Goal: Task Accomplishment & Management: Complete application form

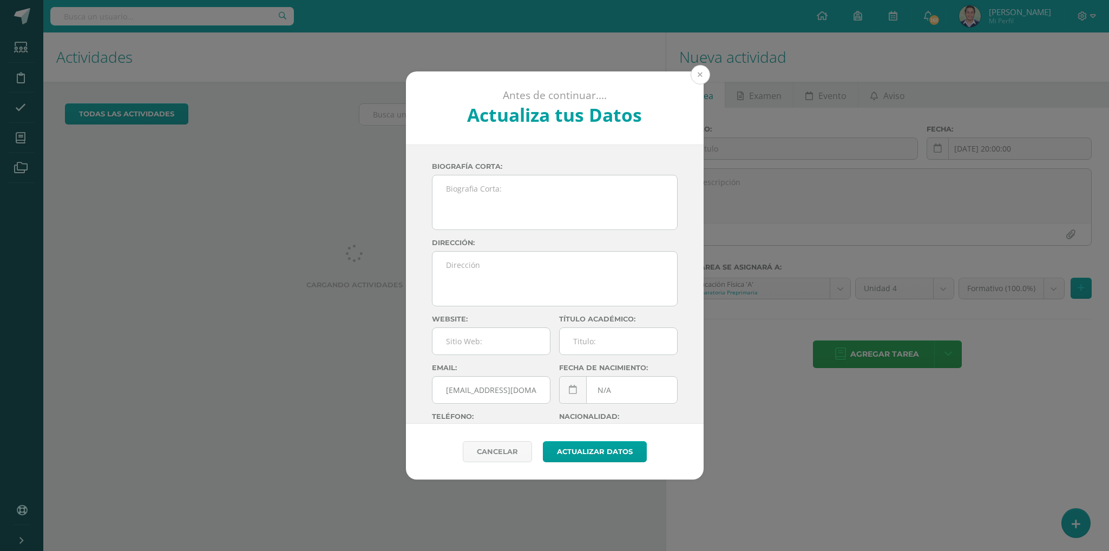
click at [700, 76] on button at bounding box center [699, 74] width 19 height 19
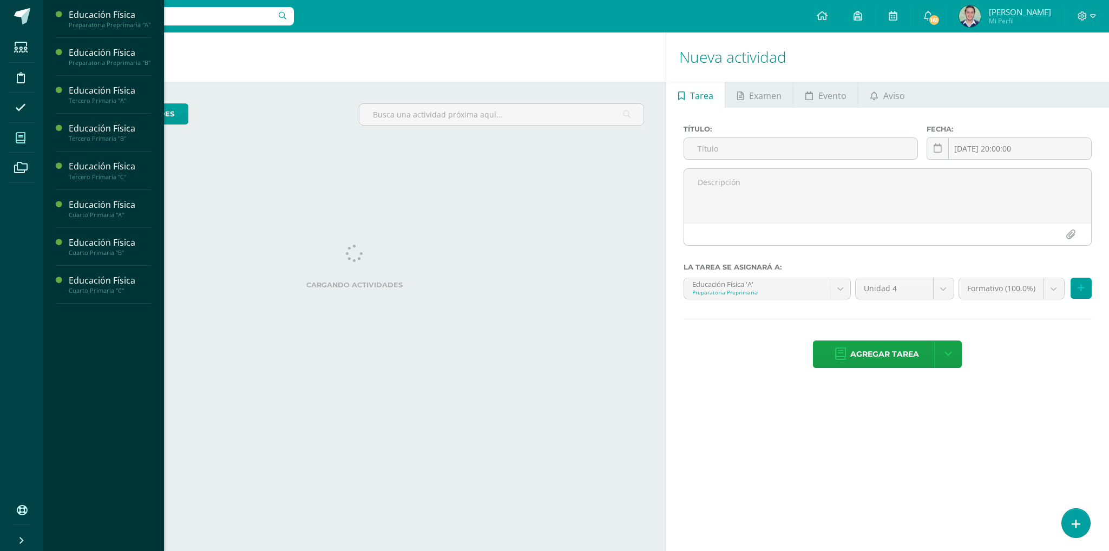
click at [27, 135] on span at bounding box center [21, 138] width 24 height 24
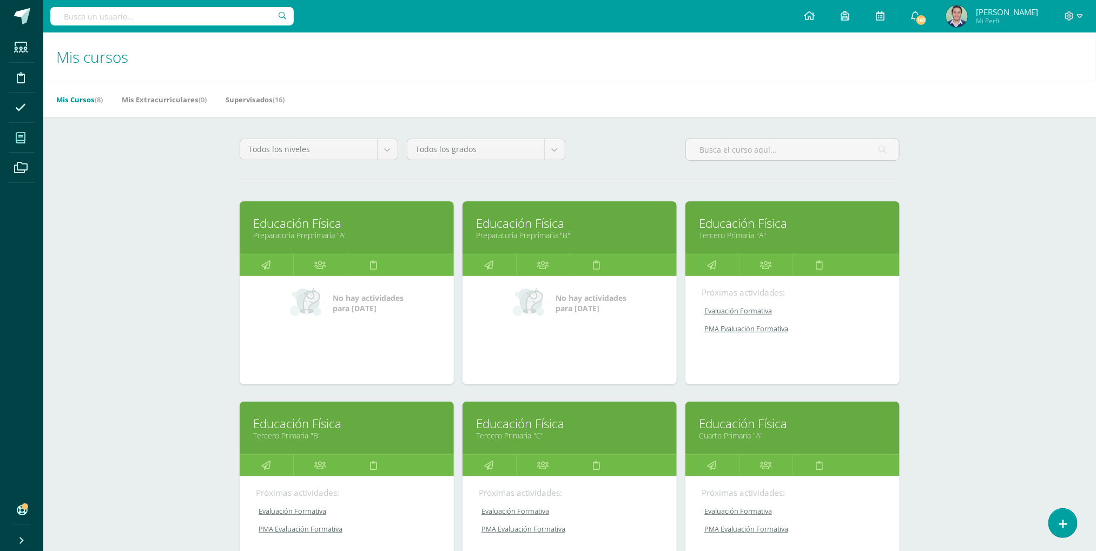
click at [309, 226] on link "Educación Física" at bounding box center [346, 223] width 187 height 17
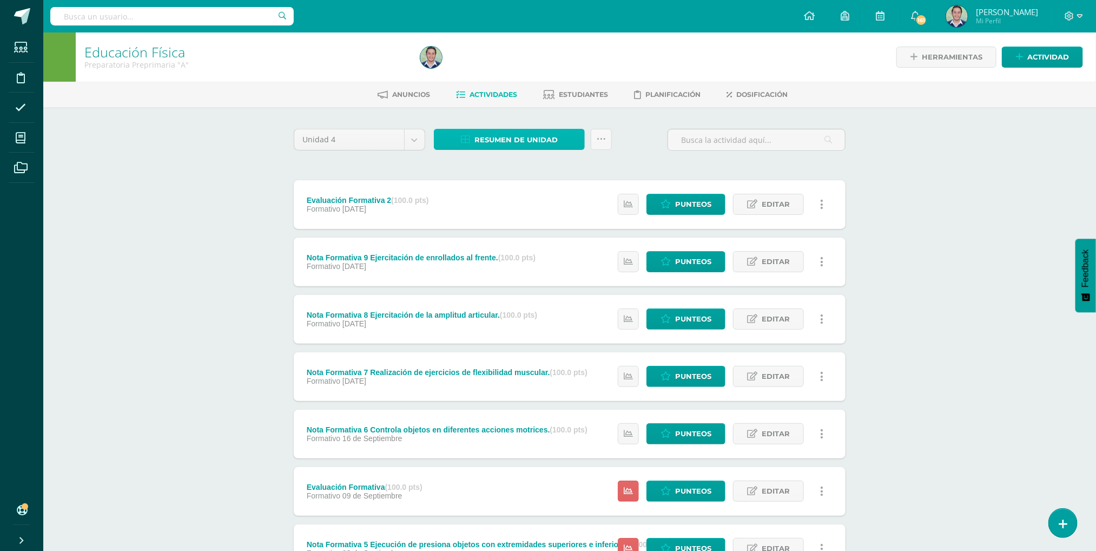
click at [523, 138] on span "Resumen de unidad" at bounding box center [515, 140] width 83 height 20
click at [505, 68] on link "Descargar como HTML" at bounding box center [509, 67] width 115 height 17
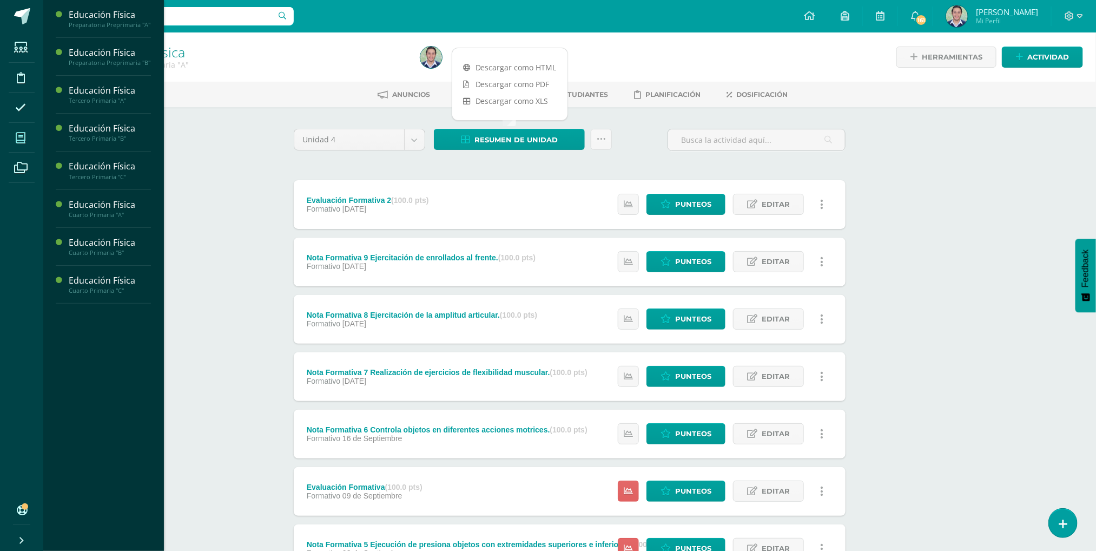
click at [17, 130] on span at bounding box center [21, 138] width 24 height 24
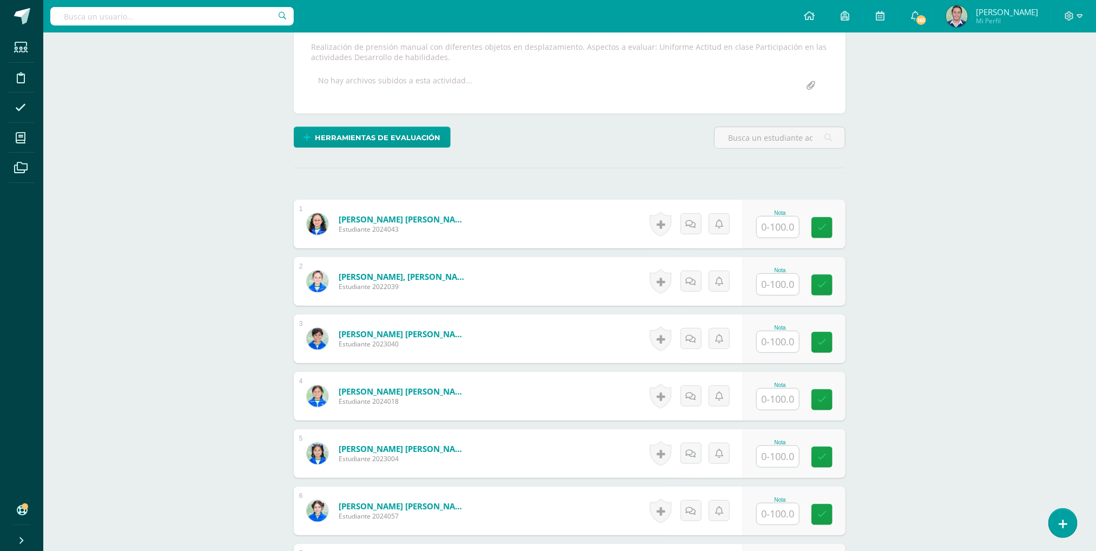
scroll to position [200, 0]
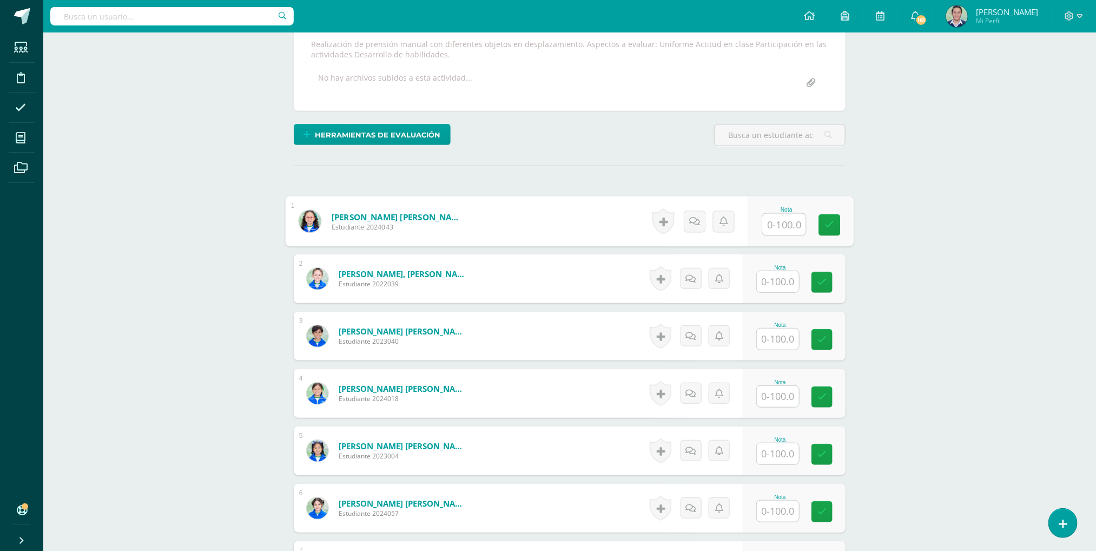
click at [784, 231] on input "text" at bounding box center [784, 225] width 43 height 22
type input "100"
type input "75"
type input "90"
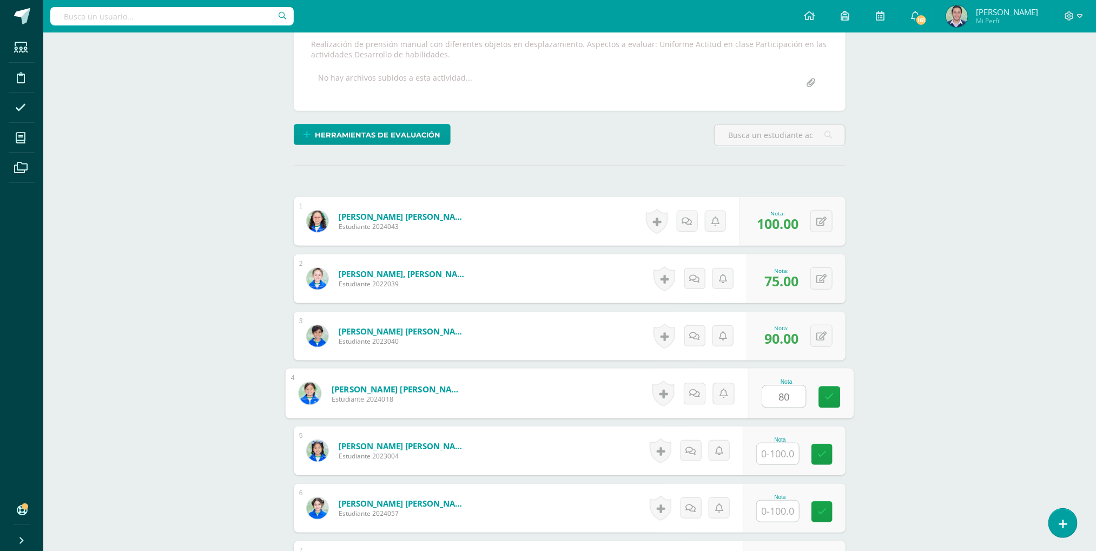
type input "80"
type input "100"
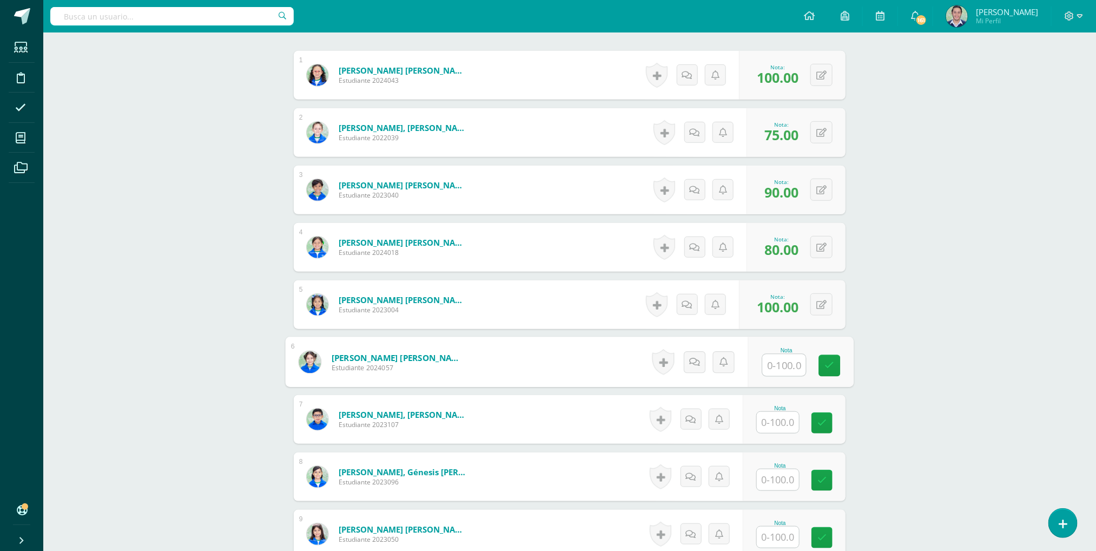
scroll to position [411, 0]
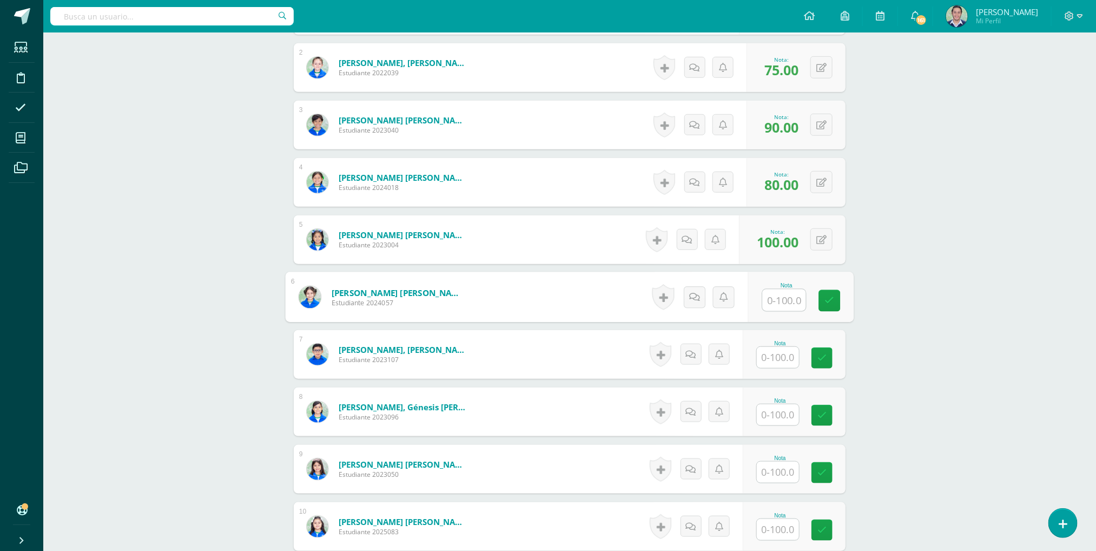
click at [783, 299] on input "text" at bounding box center [784, 300] width 43 height 22
type input "83"
click at [780, 354] on input "text" at bounding box center [784, 358] width 43 height 22
type input "83"
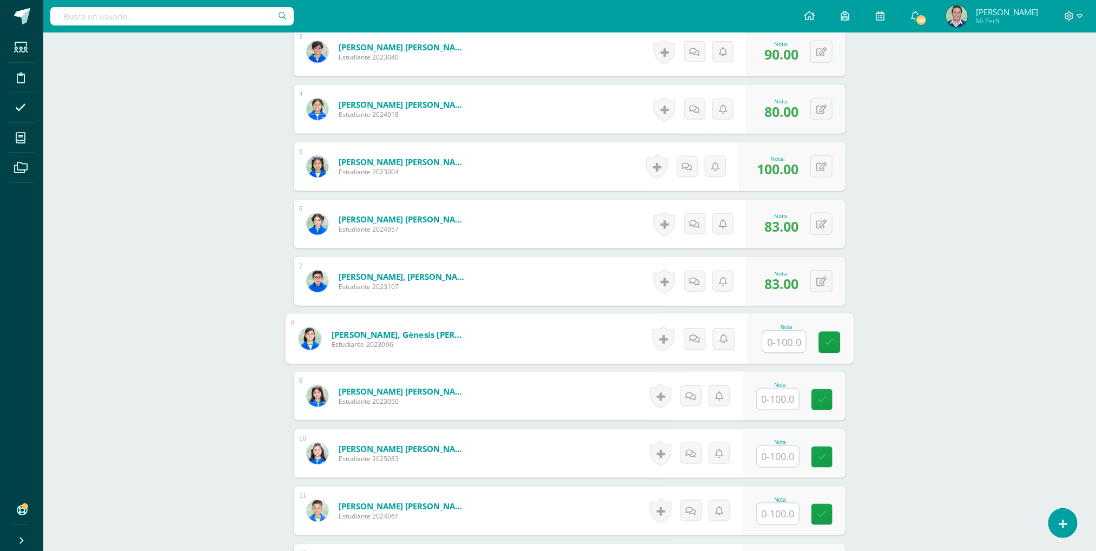
scroll to position [497, 0]
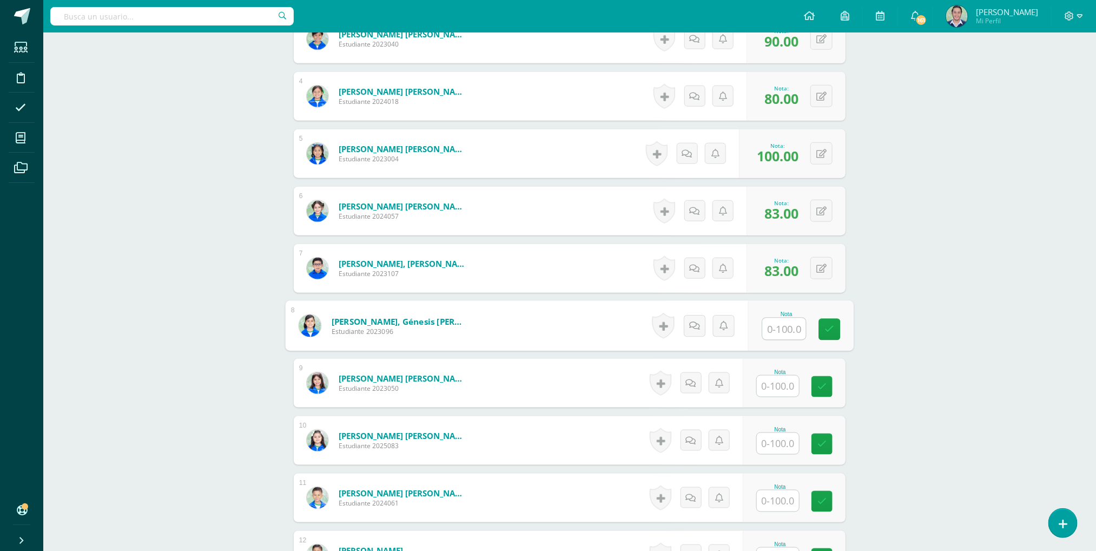
click at [789, 393] on input "text" at bounding box center [778, 385] width 42 height 21
type input "95"
type input "90"
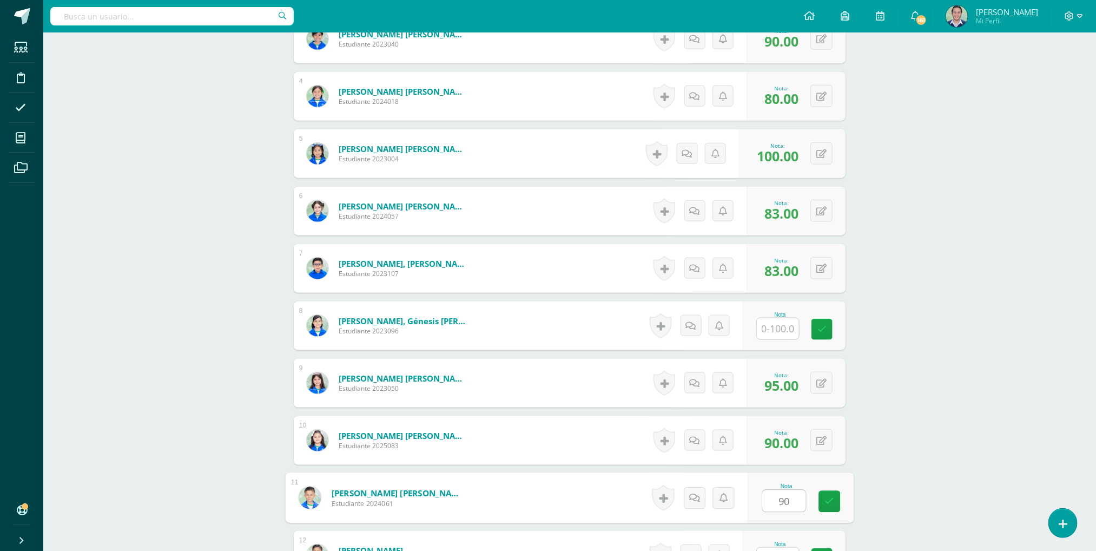
type input "90"
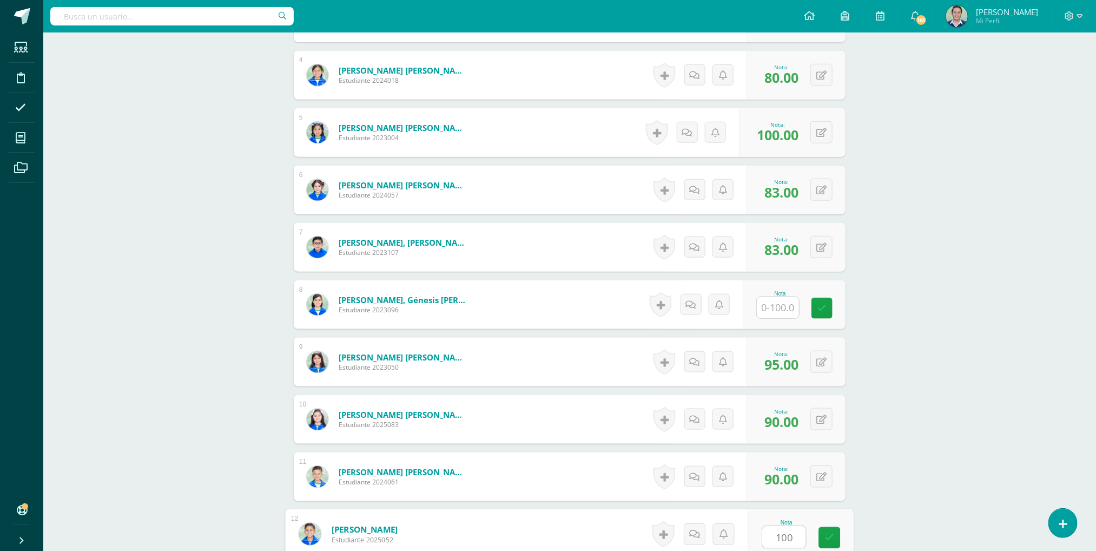
type input "100"
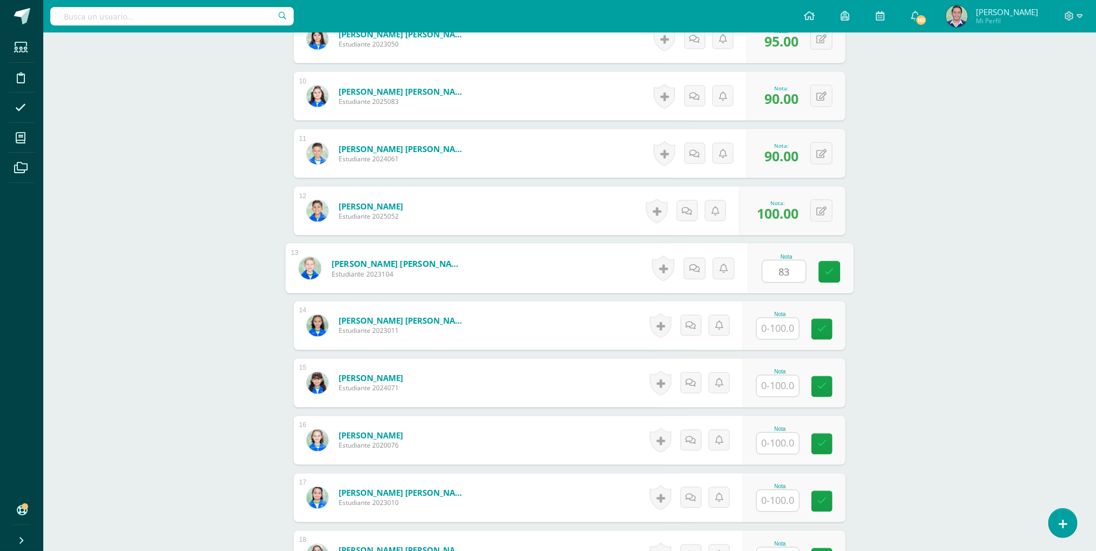
type input "83"
type input "93"
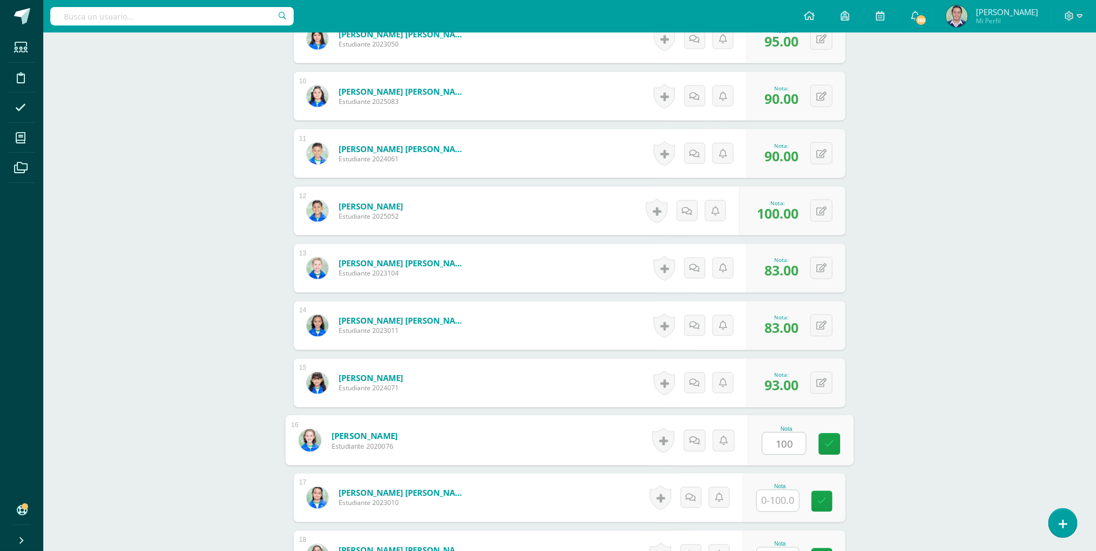
type input "100"
type input "70"
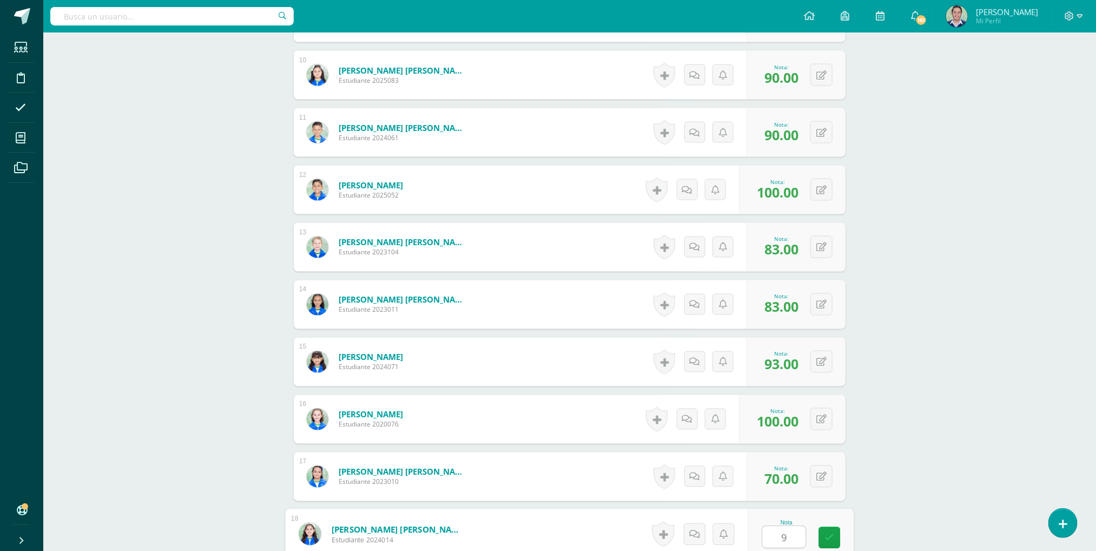
type input "93"
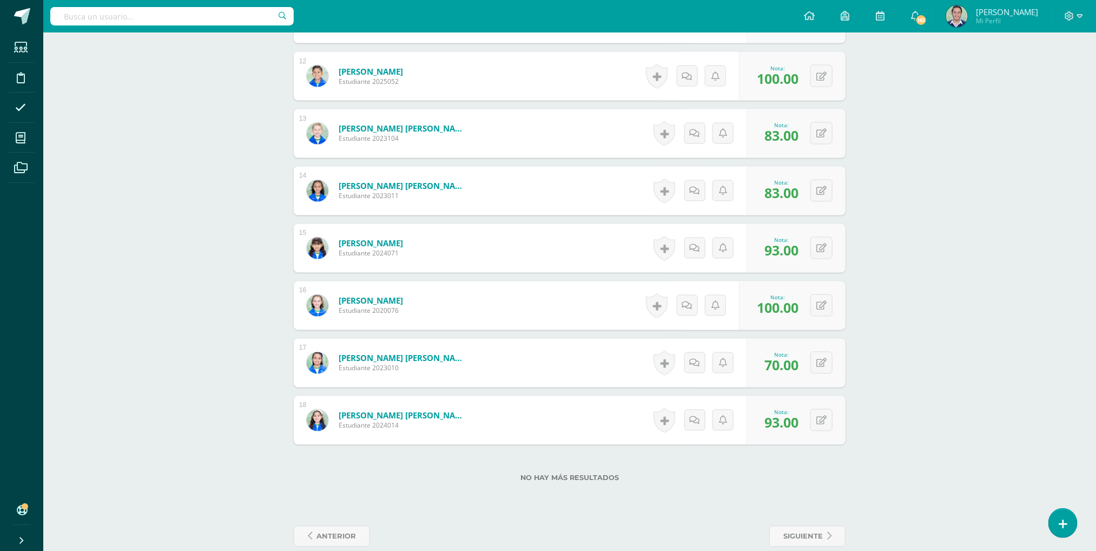
scroll to position [998, 0]
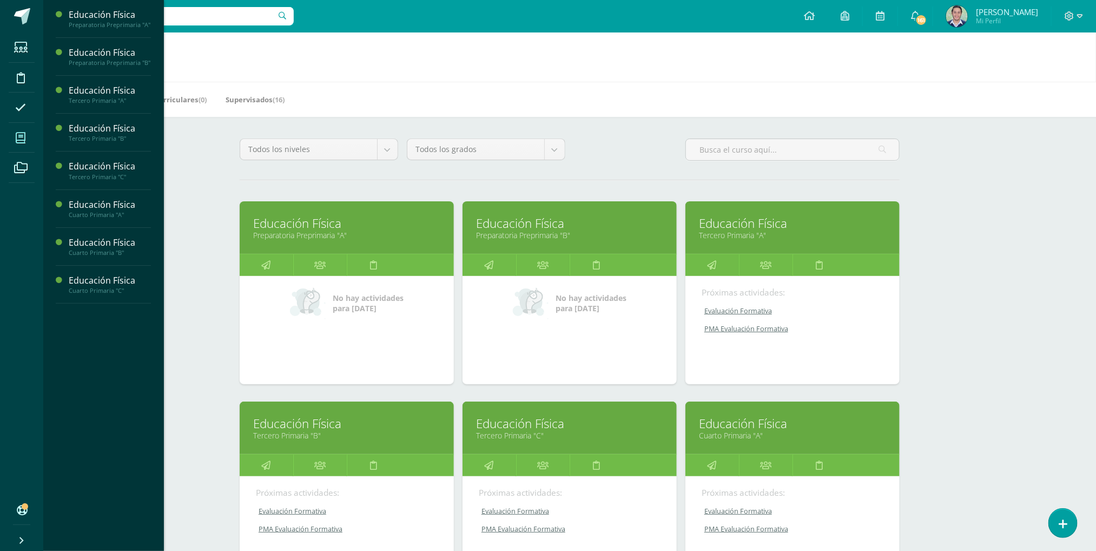
click at [500, 243] on div "Educación Física Preparatoria Preprimaria "B"" at bounding box center [570, 227] width 214 height 52
click at [520, 228] on link "Educación Física" at bounding box center [569, 223] width 187 height 17
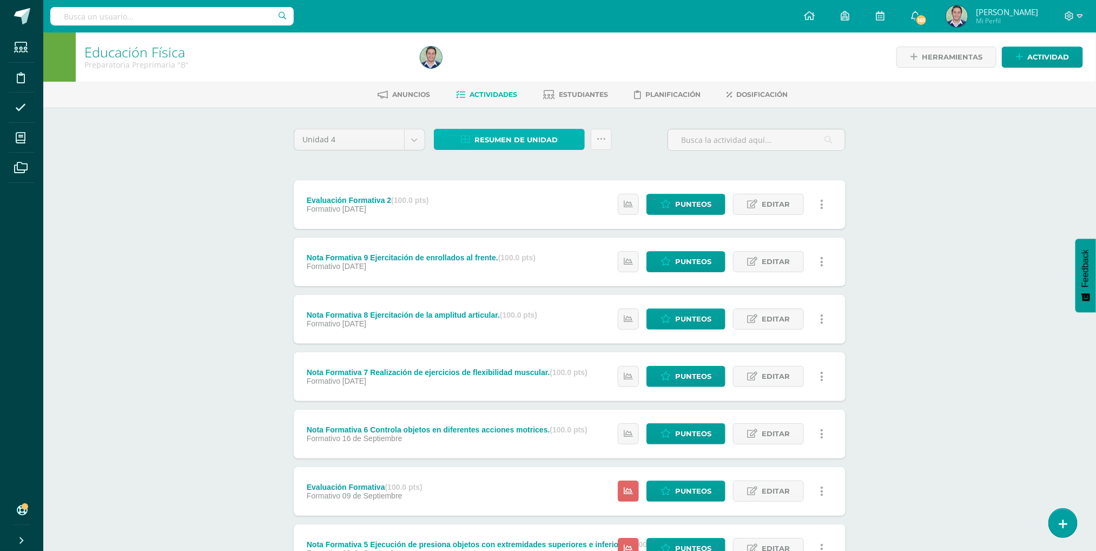
click at [486, 138] on span "Resumen de unidad" at bounding box center [515, 140] width 83 height 20
click at [506, 69] on link "Descargar como HTML" at bounding box center [509, 67] width 115 height 17
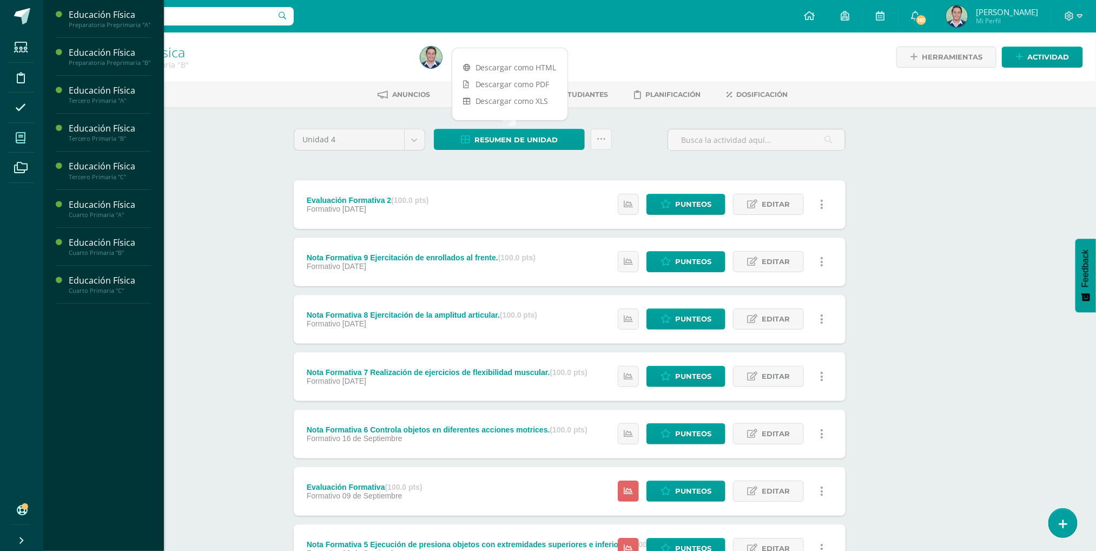
click at [23, 143] on icon at bounding box center [21, 138] width 10 height 11
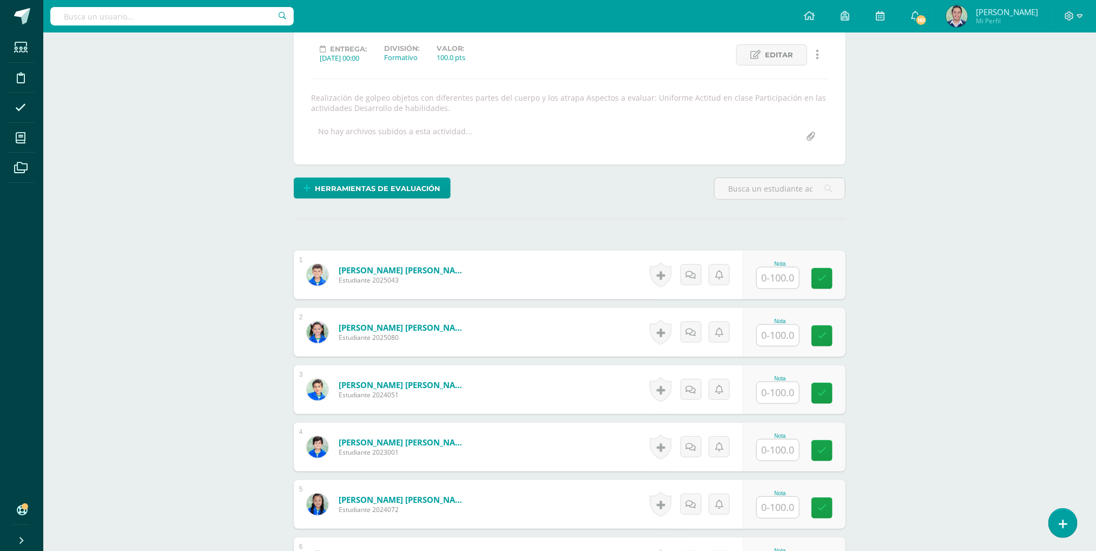
scroll to position [183, 0]
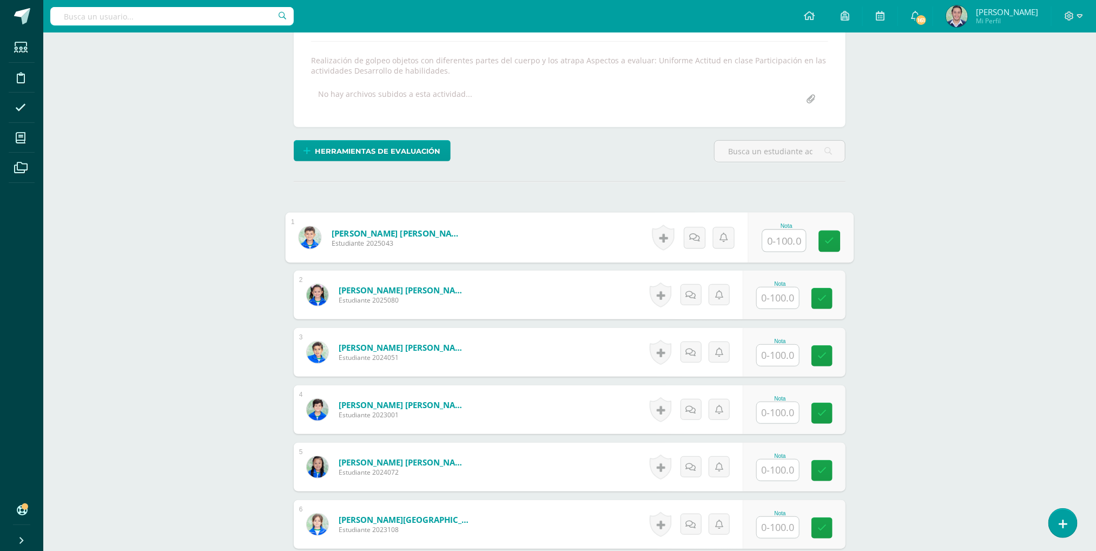
click at [786, 249] on input "text" at bounding box center [784, 241] width 43 height 22
type input "75"
type input "88"
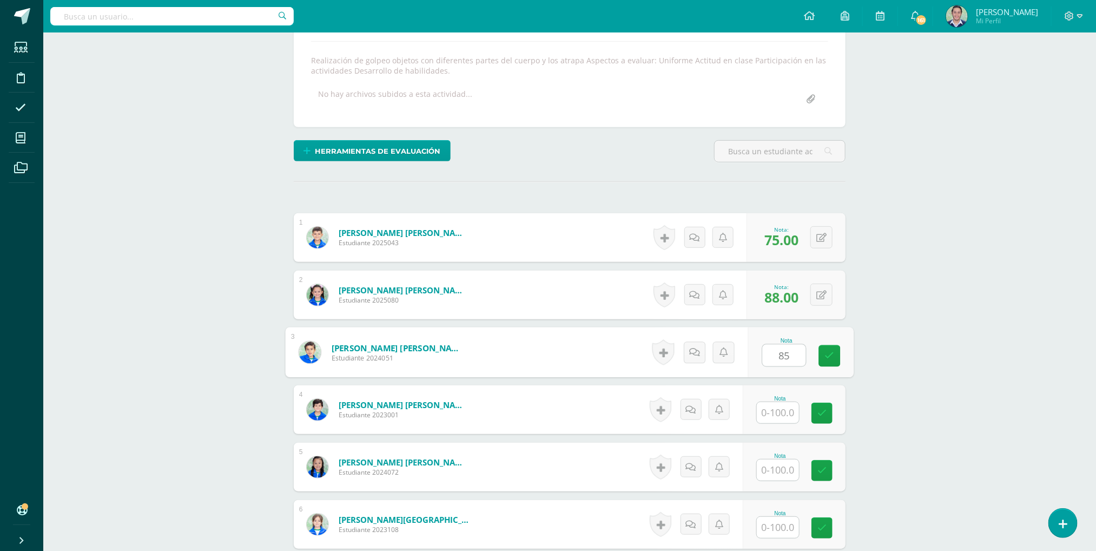
type input "85"
type input "73"
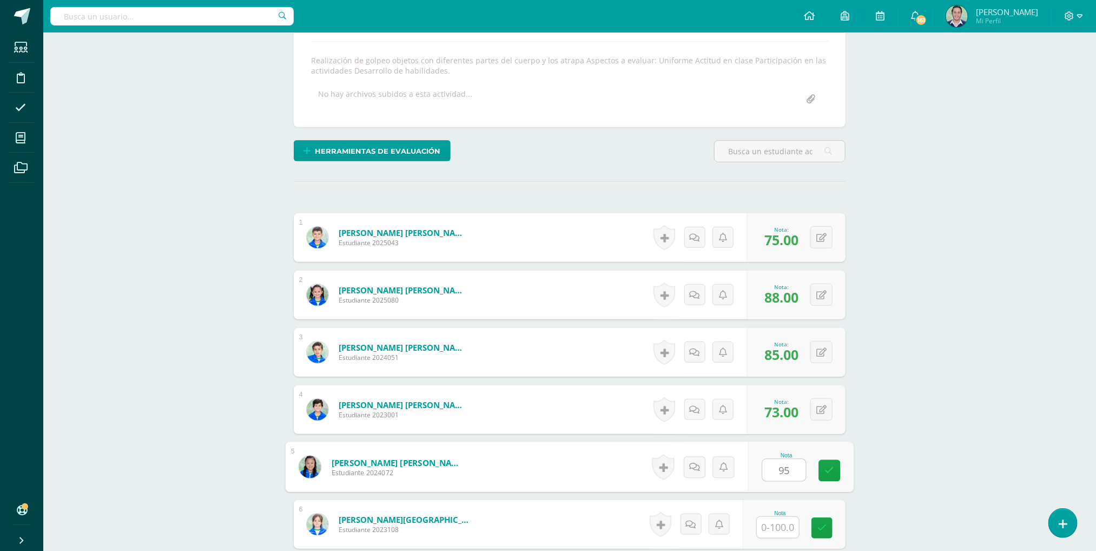
type input "95"
type input "90"
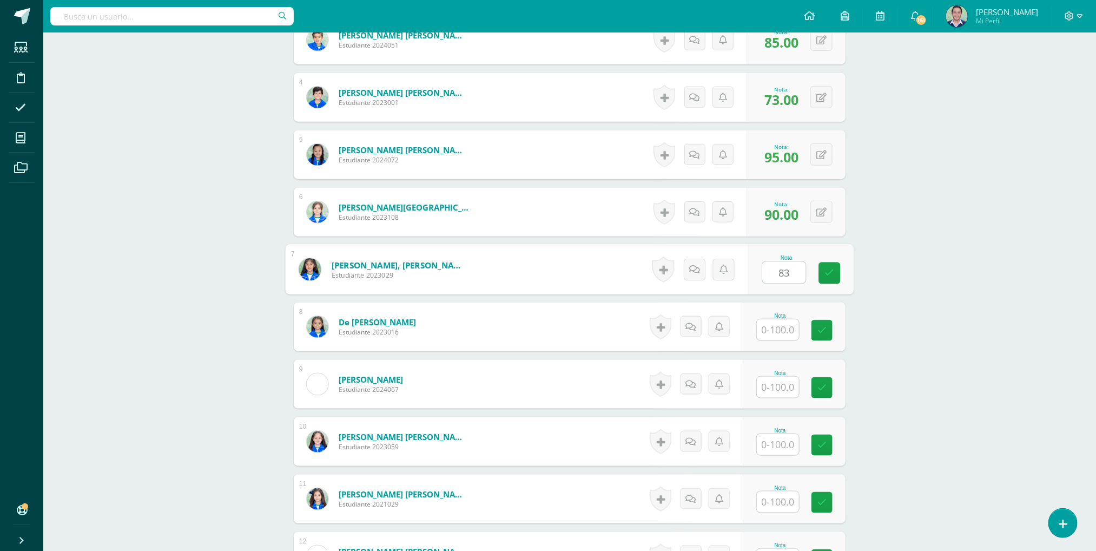
type input "83"
type input "95"
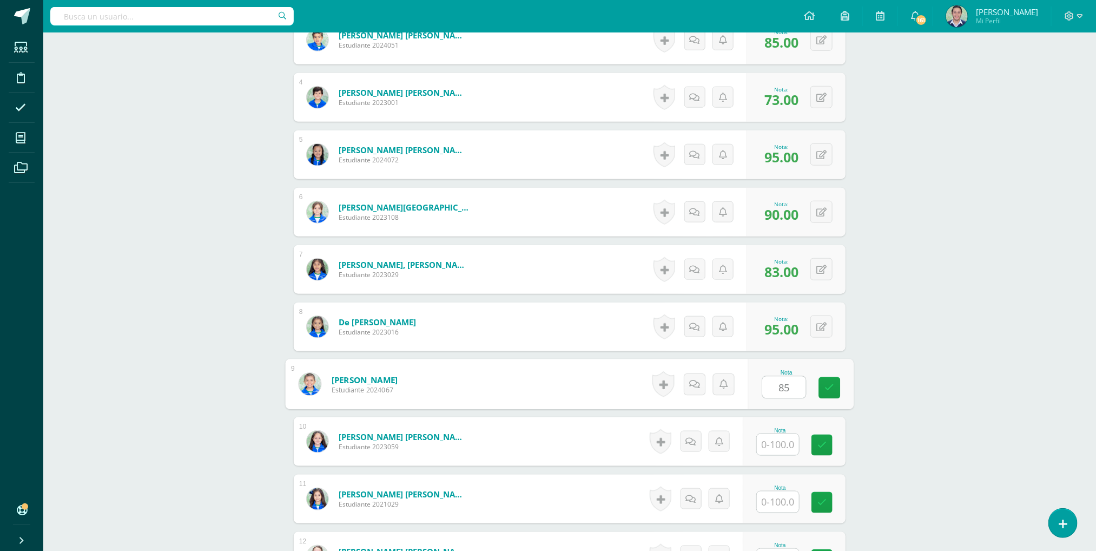
type input "85"
type input "100"
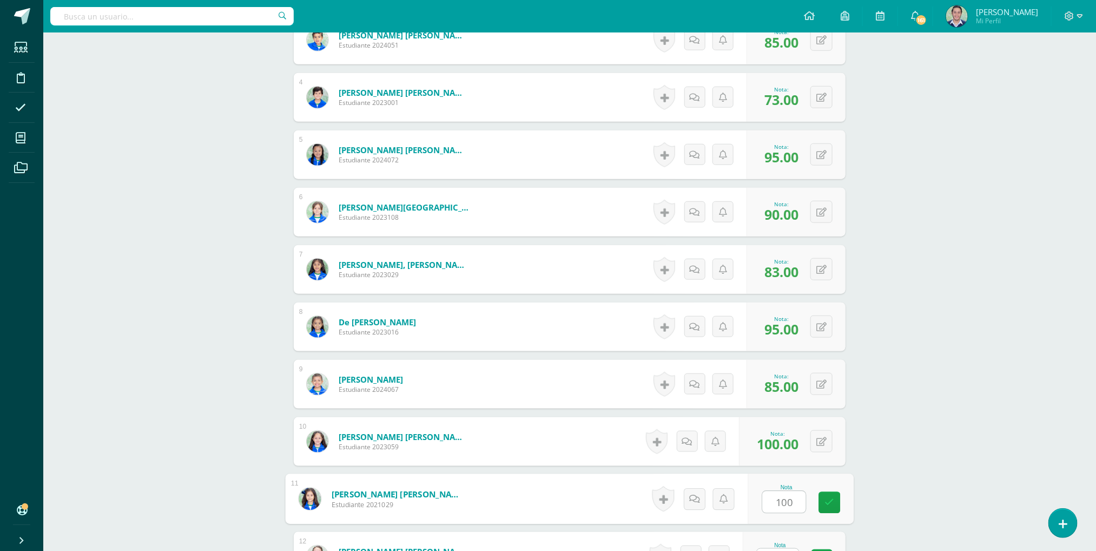
type input "100"
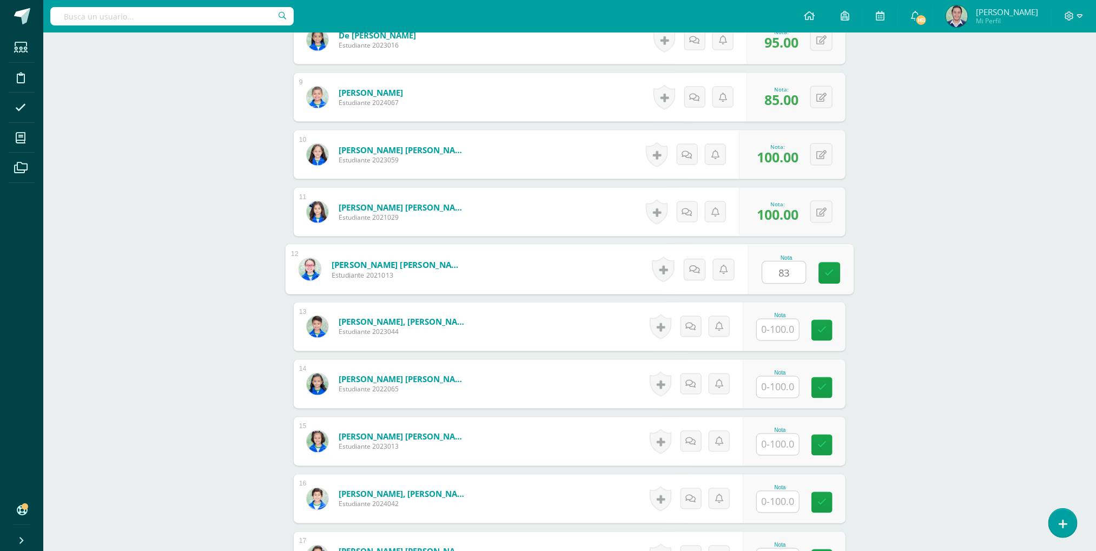
type input "83"
type input "85"
type input "100"
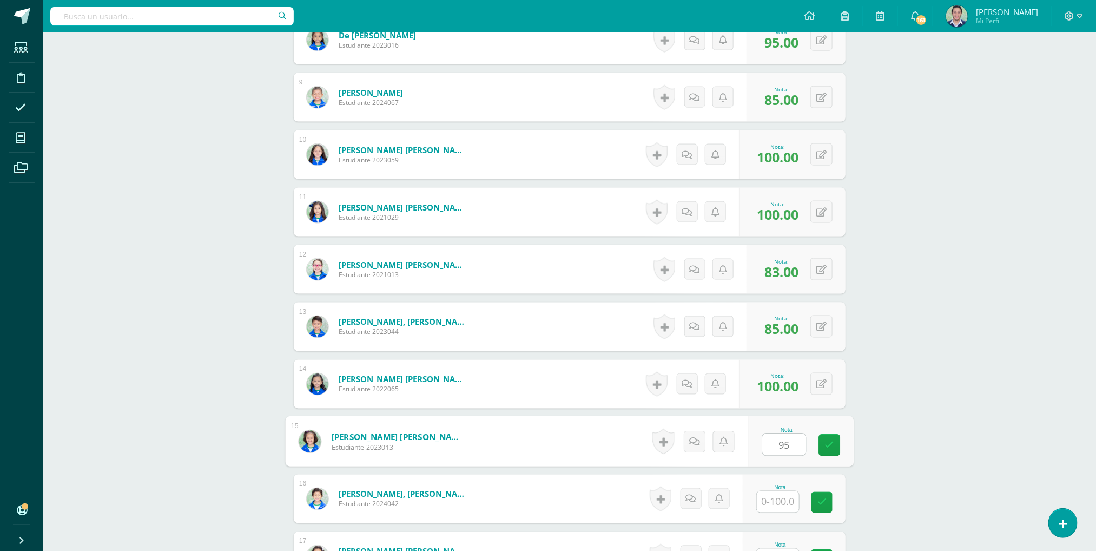
type input "95"
type input "75"
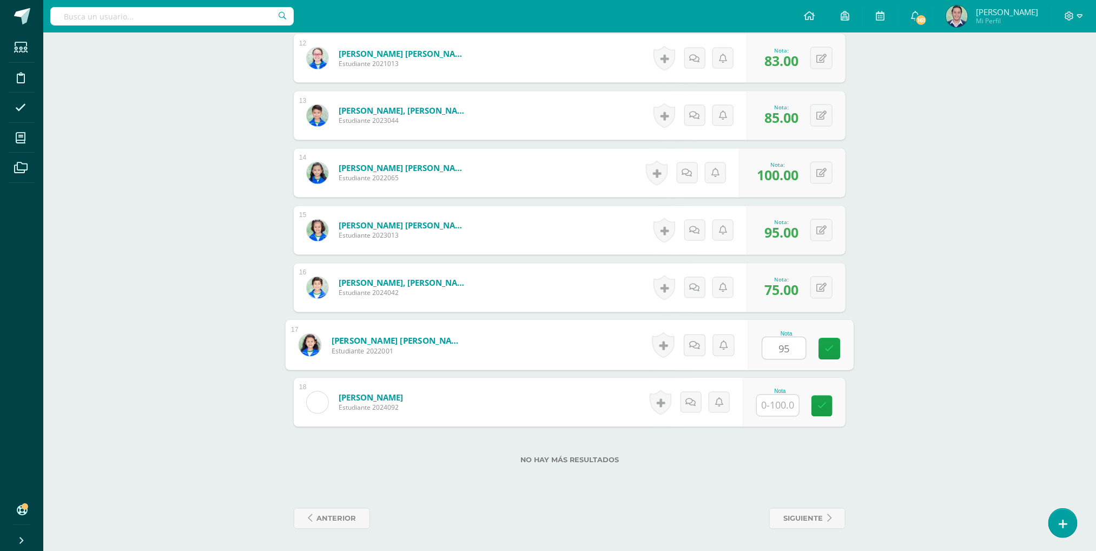
type input "95"
type input "85"
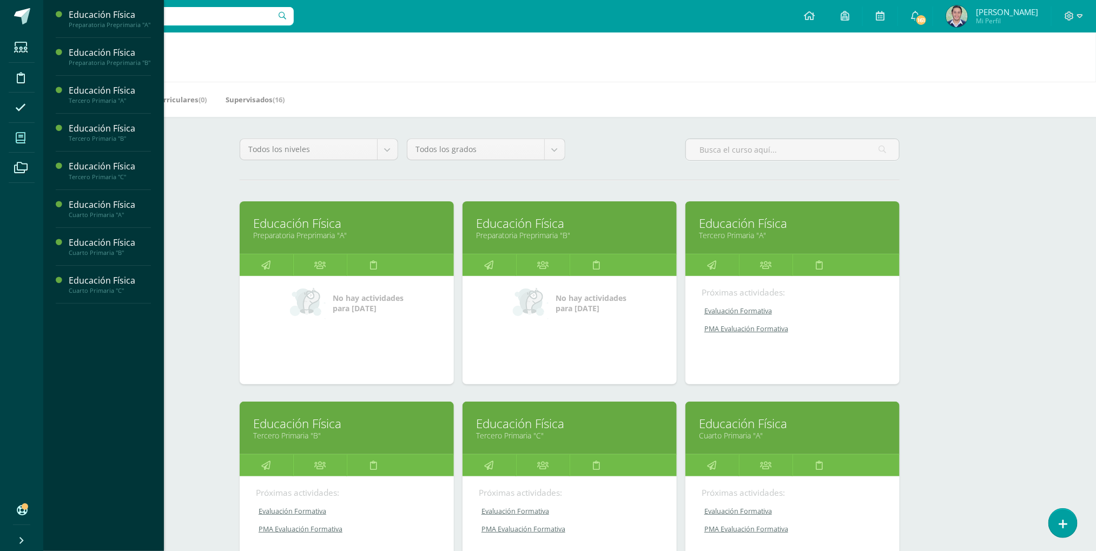
click at [531, 454] on div "Educación Física Tercero Primaria "C"" at bounding box center [570, 427] width 214 height 52
click at [742, 230] on link "Educación Física" at bounding box center [792, 223] width 187 height 17
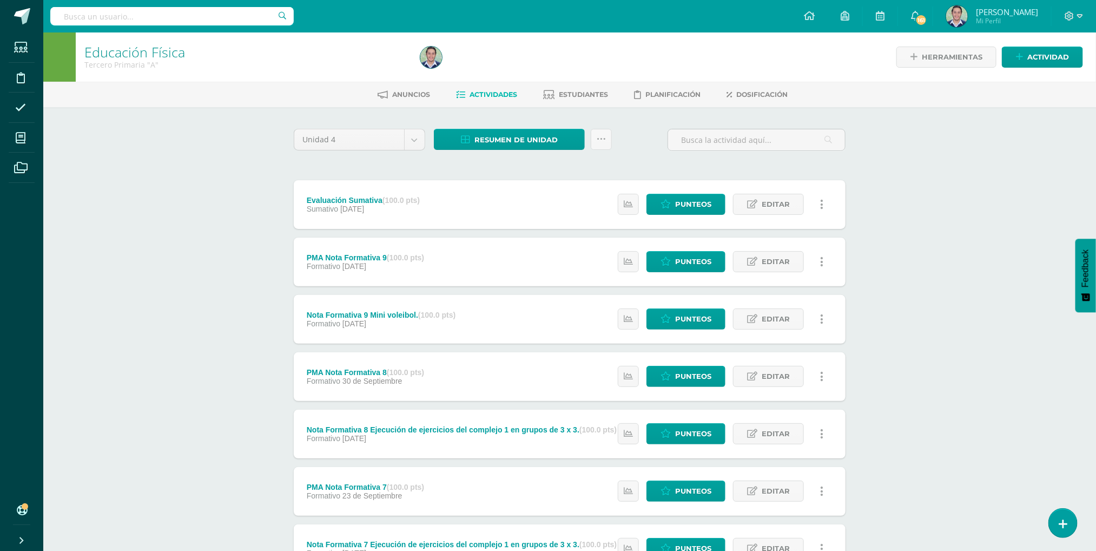
click at [929, 228] on div "Educación Física Tercero Primaria "A" Herramientas Detalle de asistencias Activ…" at bounding box center [569, 422] width 1053 height 781
click at [511, 137] on span "Resumen de unidad" at bounding box center [515, 140] width 83 height 20
click at [508, 65] on link "Descargar como HTML" at bounding box center [509, 67] width 115 height 17
click at [208, 185] on div "Educación Física Tercero Primaria "A" Herramientas Detalle de asistencias Activ…" at bounding box center [569, 422] width 1053 height 781
click at [500, 145] on span "Resumen de unidad" at bounding box center [515, 140] width 83 height 20
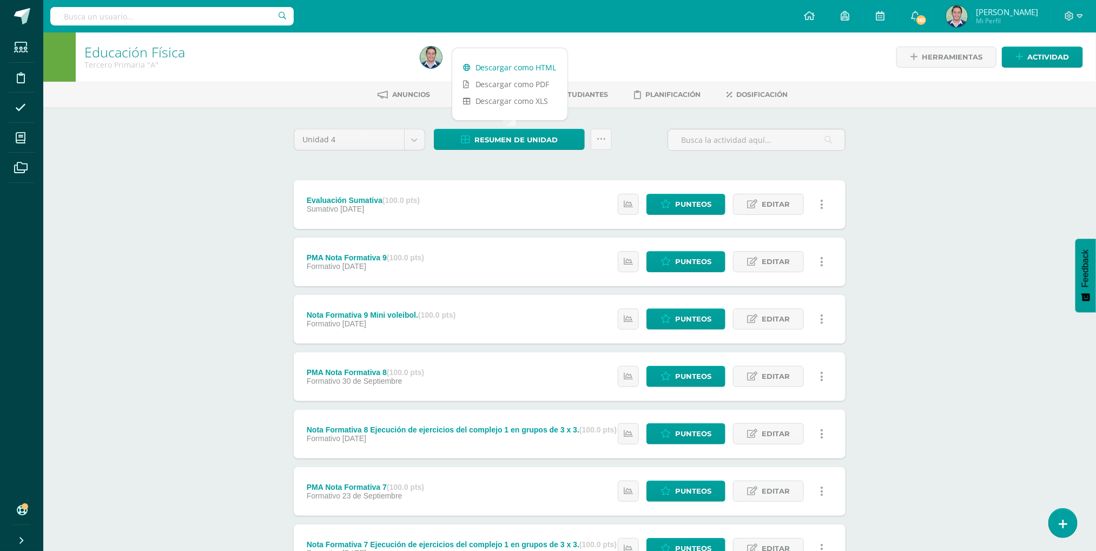
click at [502, 65] on link "Descargar como HTML" at bounding box center [509, 67] width 115 height 17
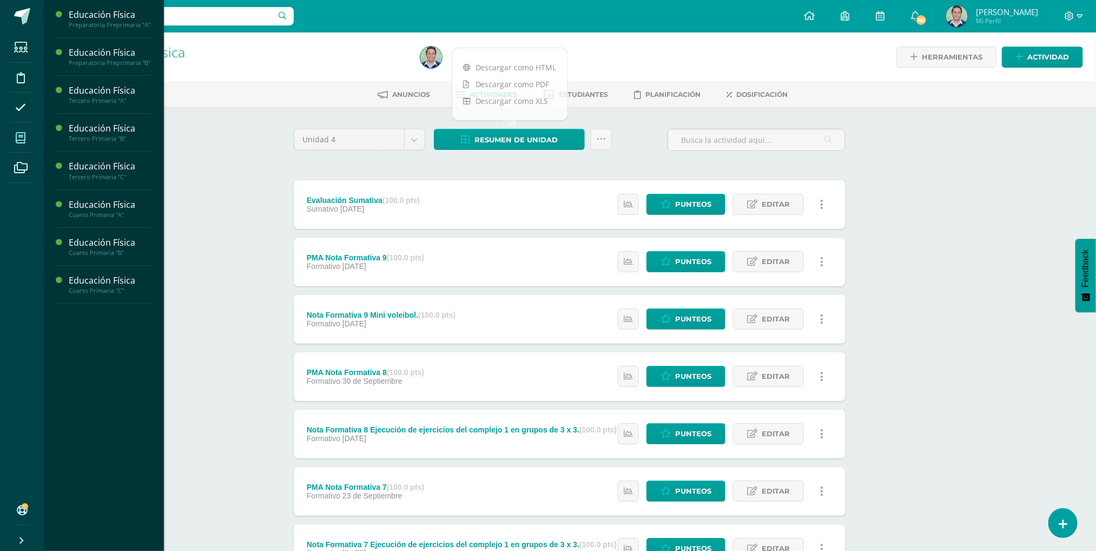
click at [24, 138] on icon at bounding box center [21, 138] width 10 height 11
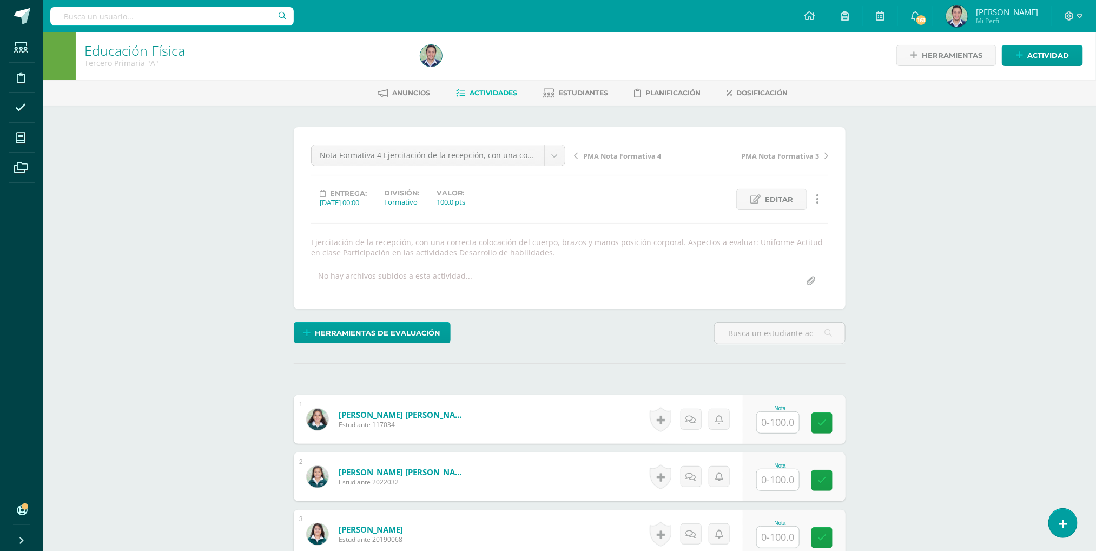
scroll to position [2, 0]
click at [780, 427] on input "text" at bounding box center [778, 421] width 42 height 21
type input "93"
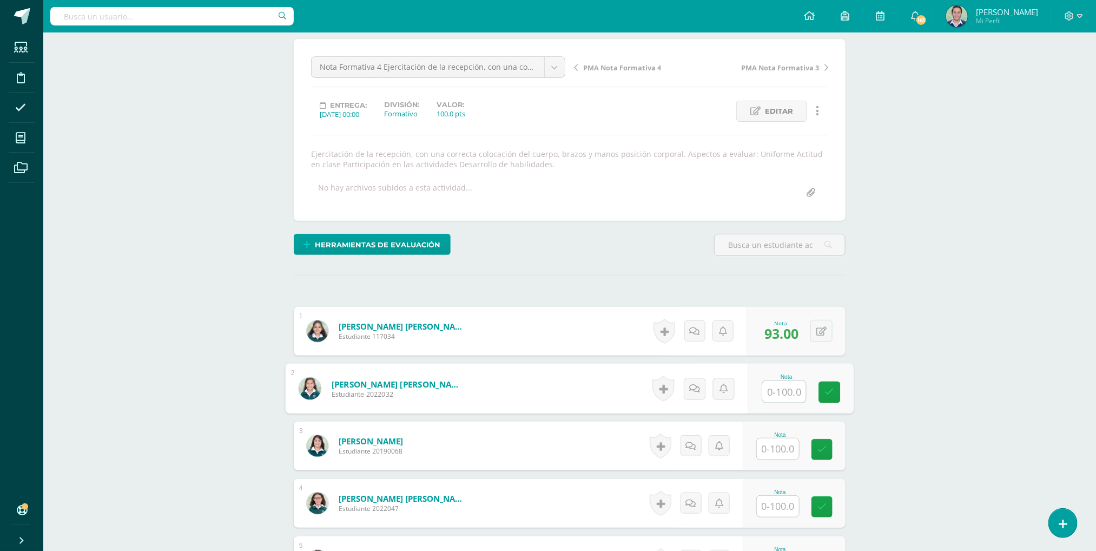
scroll to position [91, 0]
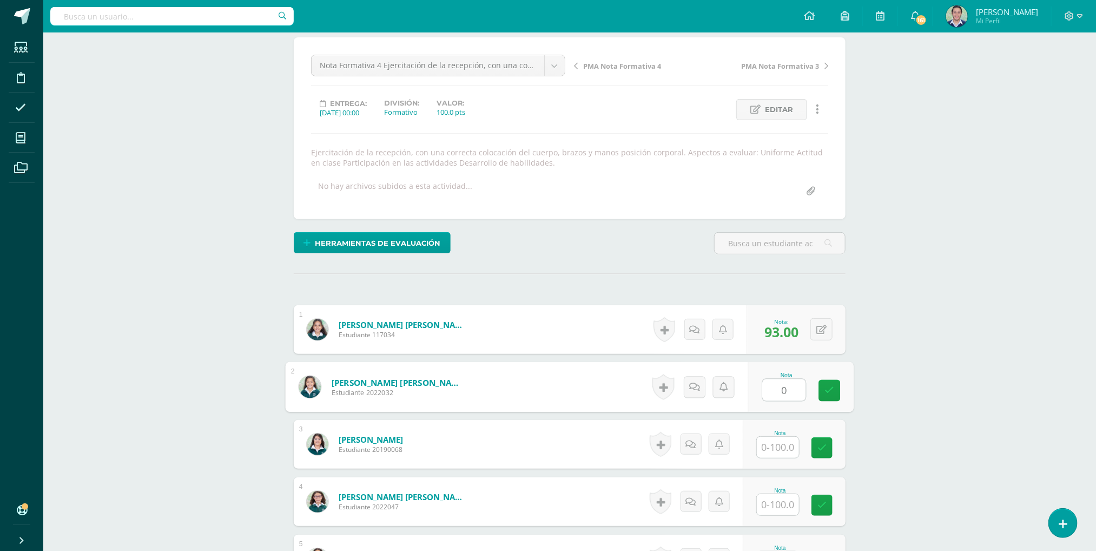
type input "0"
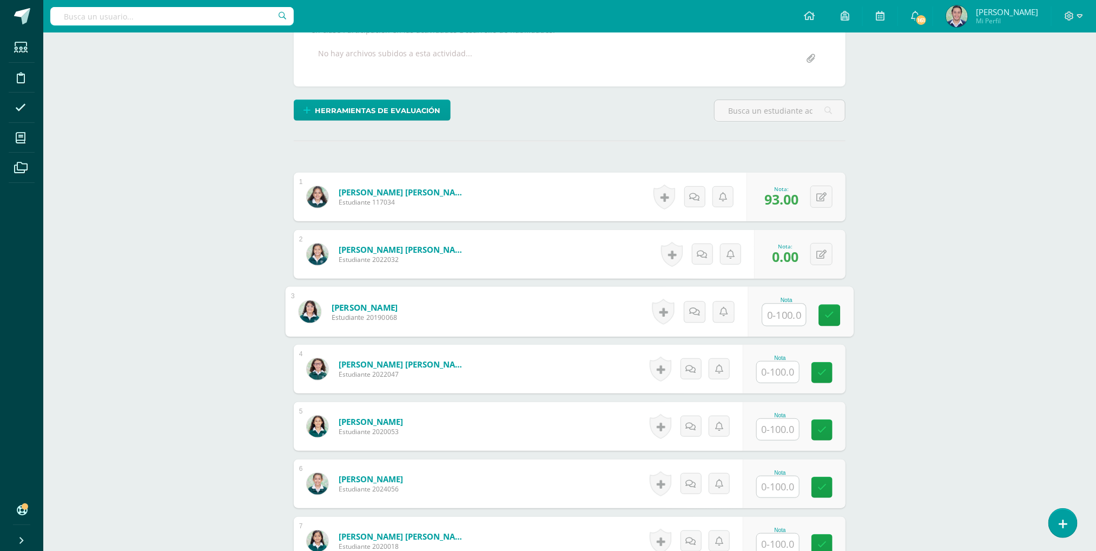
scroll to position [287, 0]
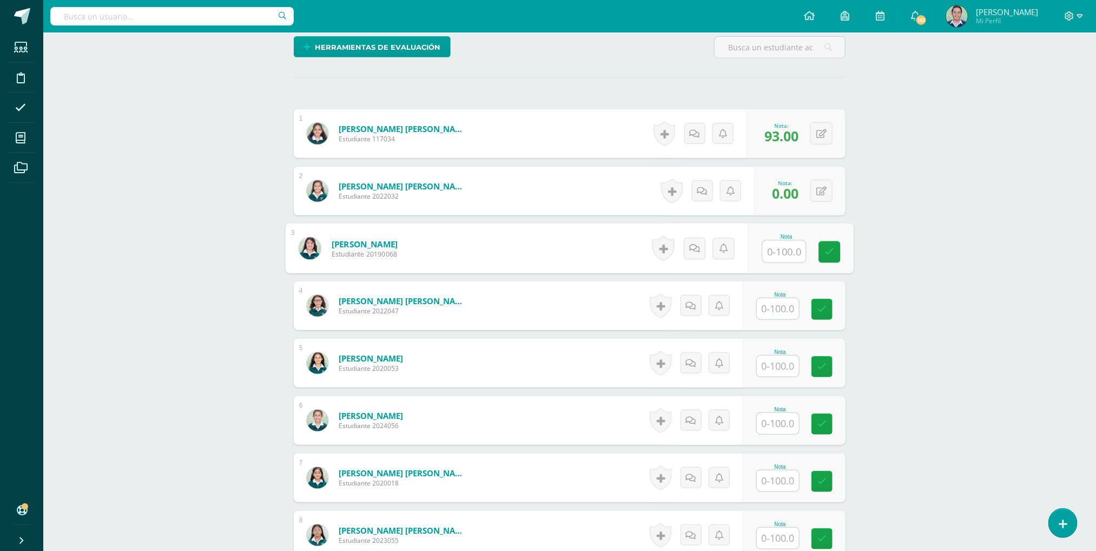
click at [781, 255] on input "text" at bounding box center [784, 252] width 43 height 22
type input "87"
type input "93"
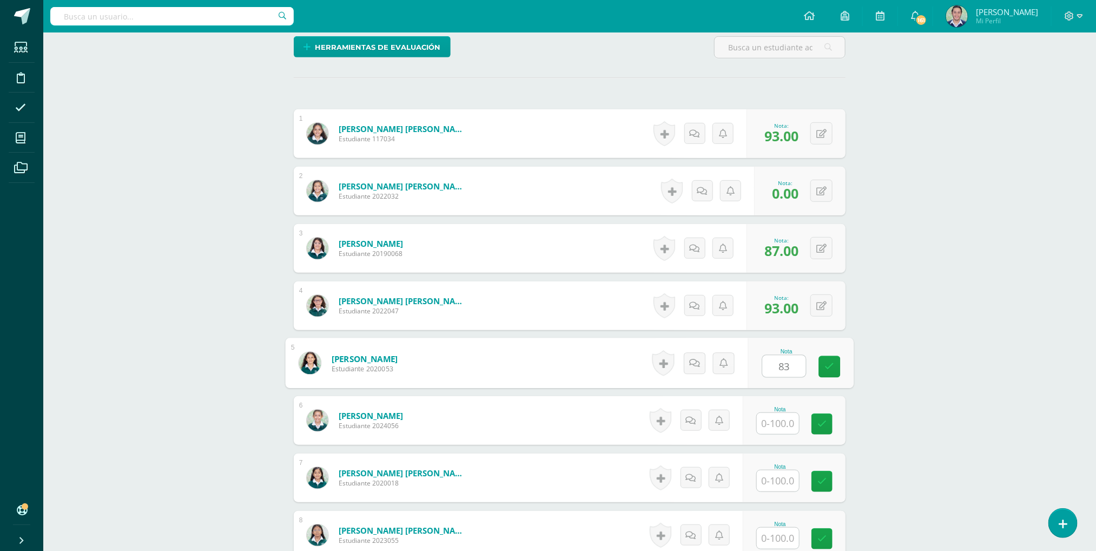
type input "83"
type input "70"
type input "100"
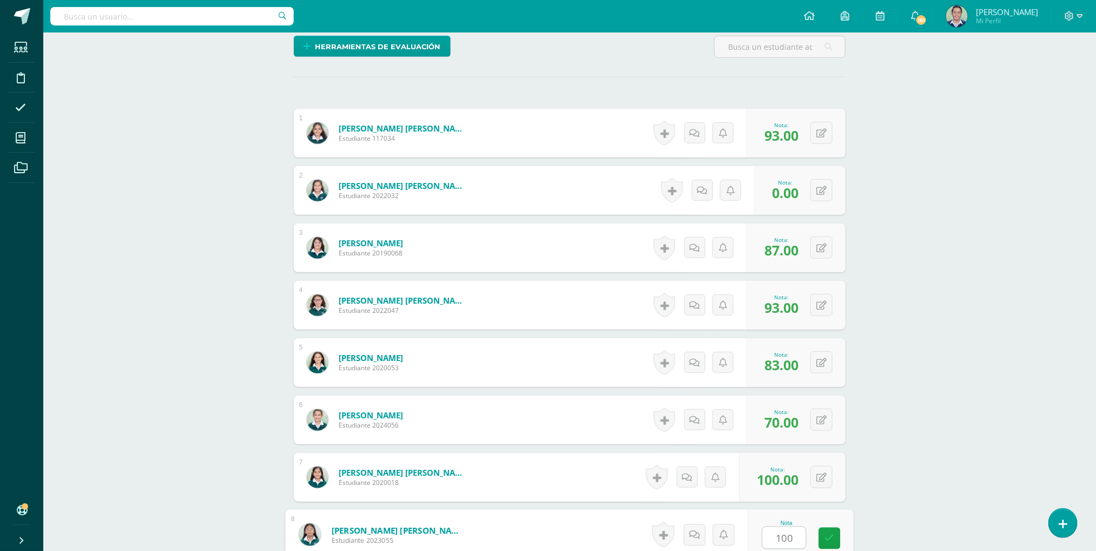
type input "100"
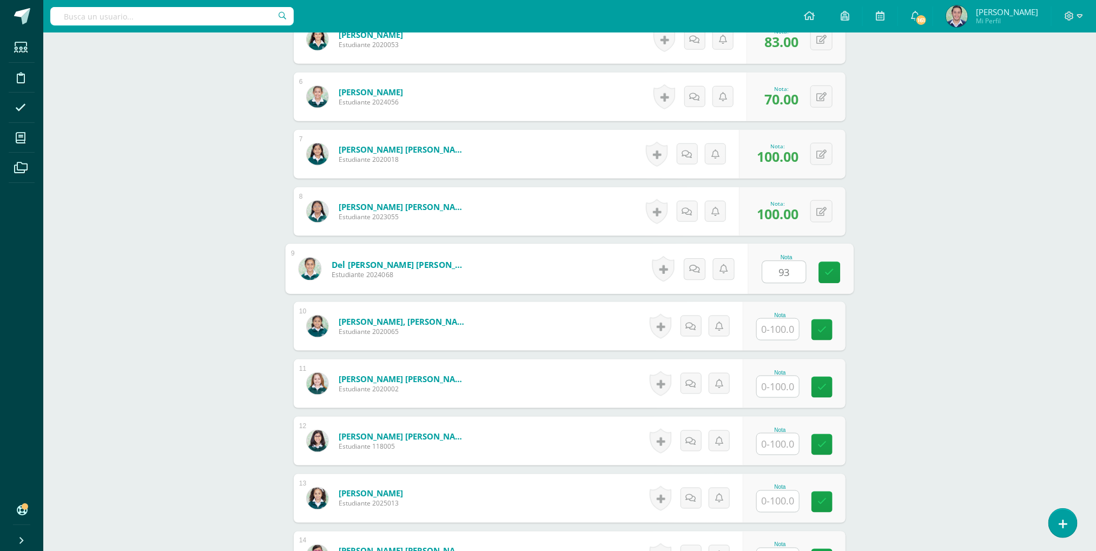
type input "93"
type input "87"
type input "80"
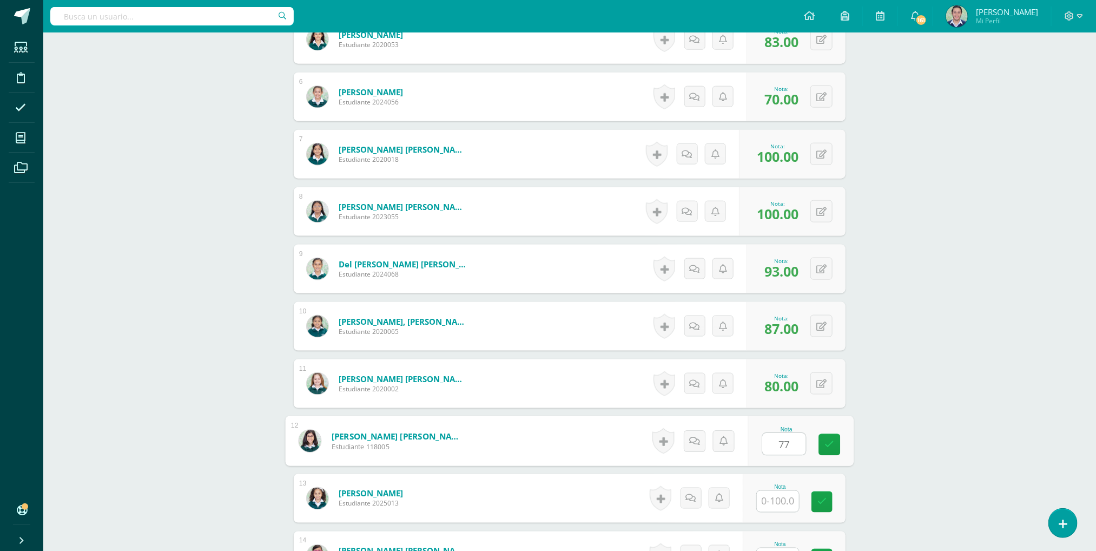
type input "77"
type input "83"
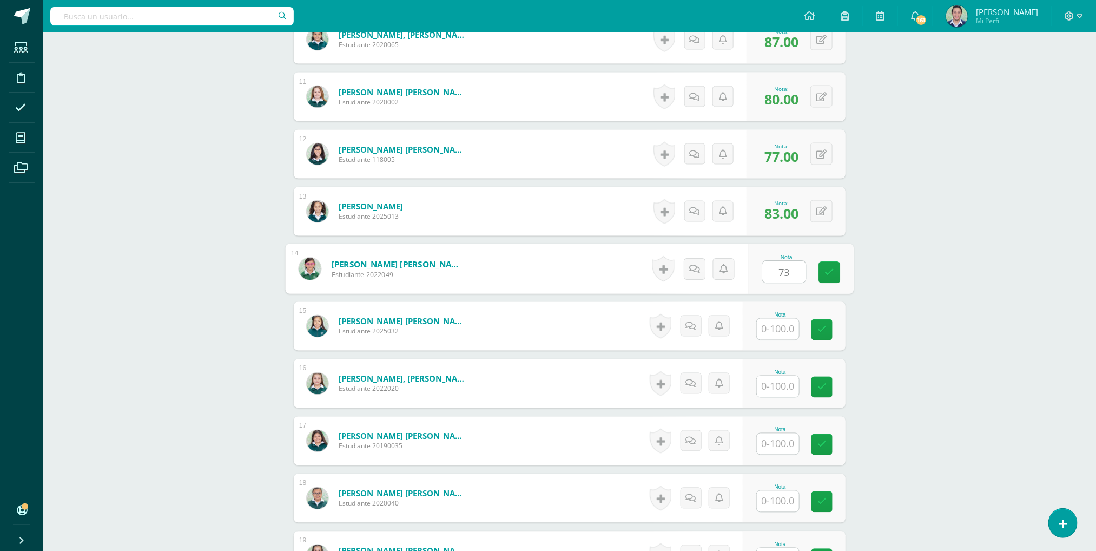
type input "73"
type input "67"
type input "100"
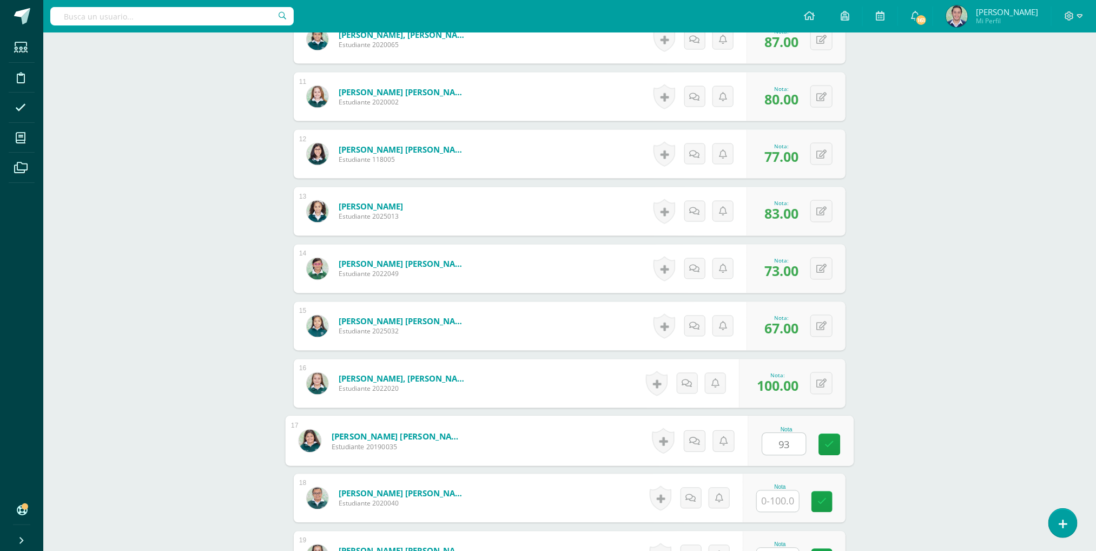
type input "93"
type input "9"
type input "60"
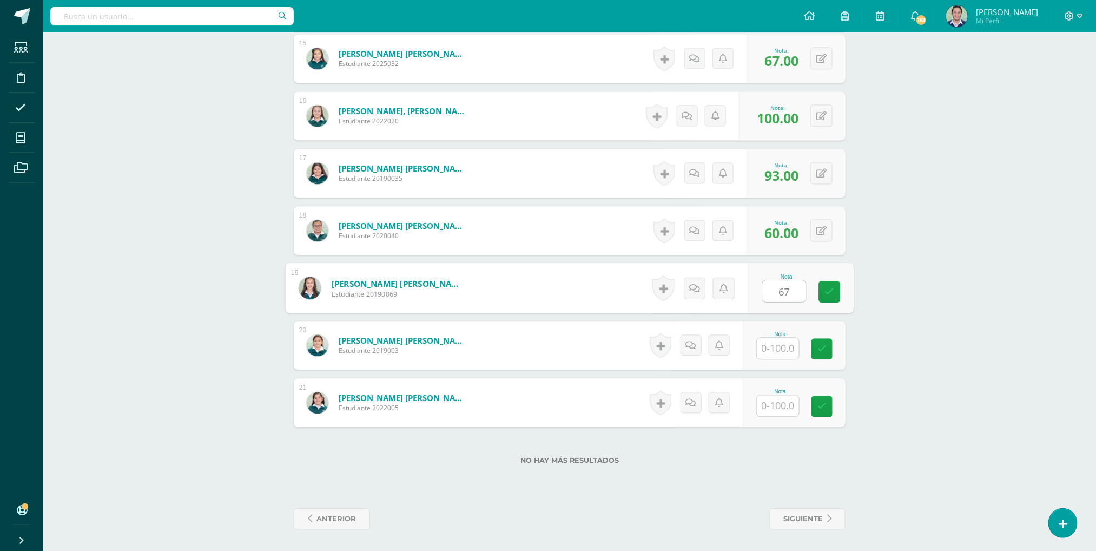
type input "67"
type input "87"
type input "77"
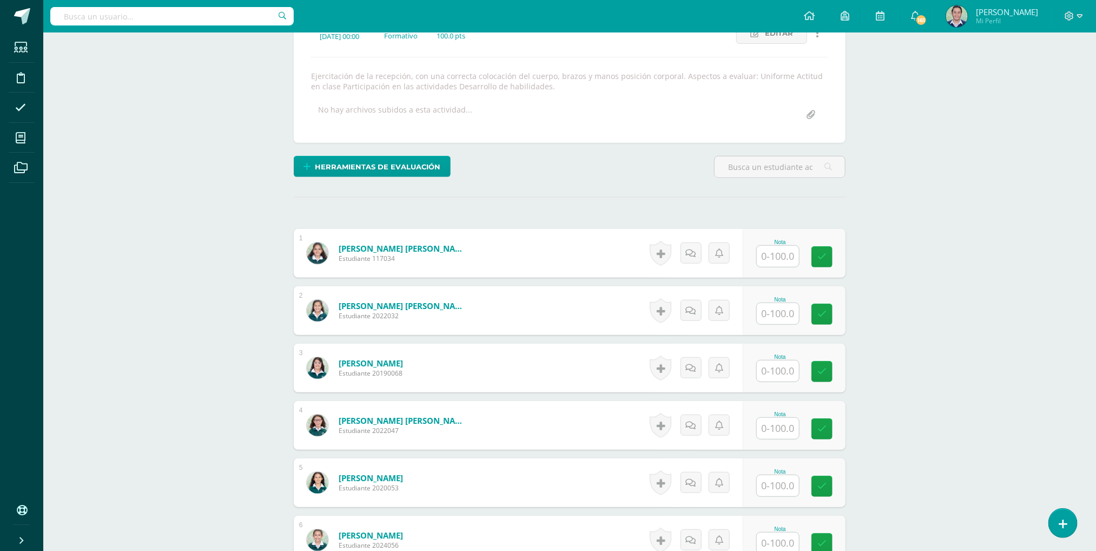
scroll to position [213, 0]
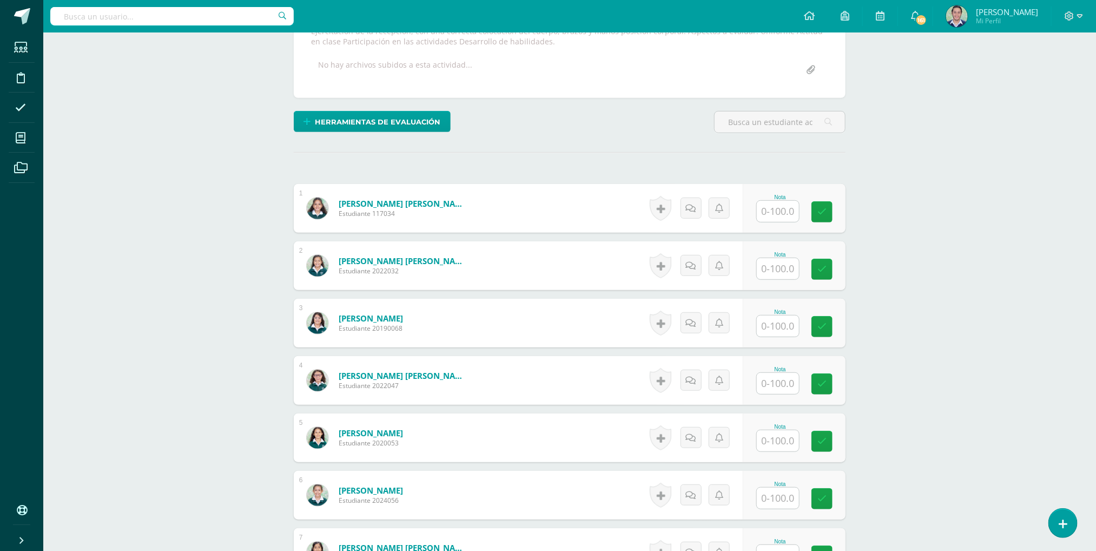
click at [766, 212] on input "text" at bounding box center [778, 211] width 42 height 21
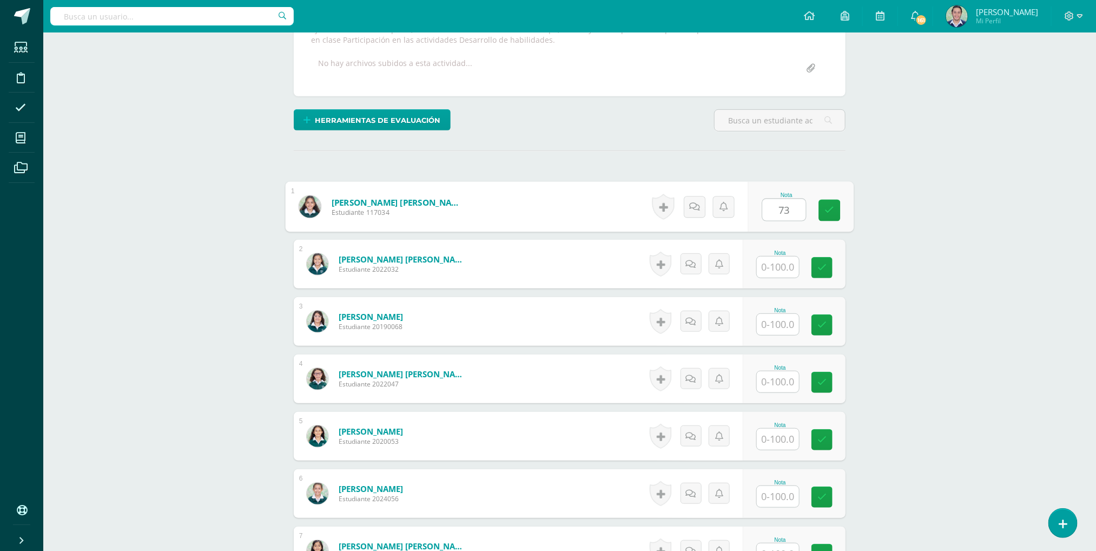
type input "73"
type input "80"
type input "87"
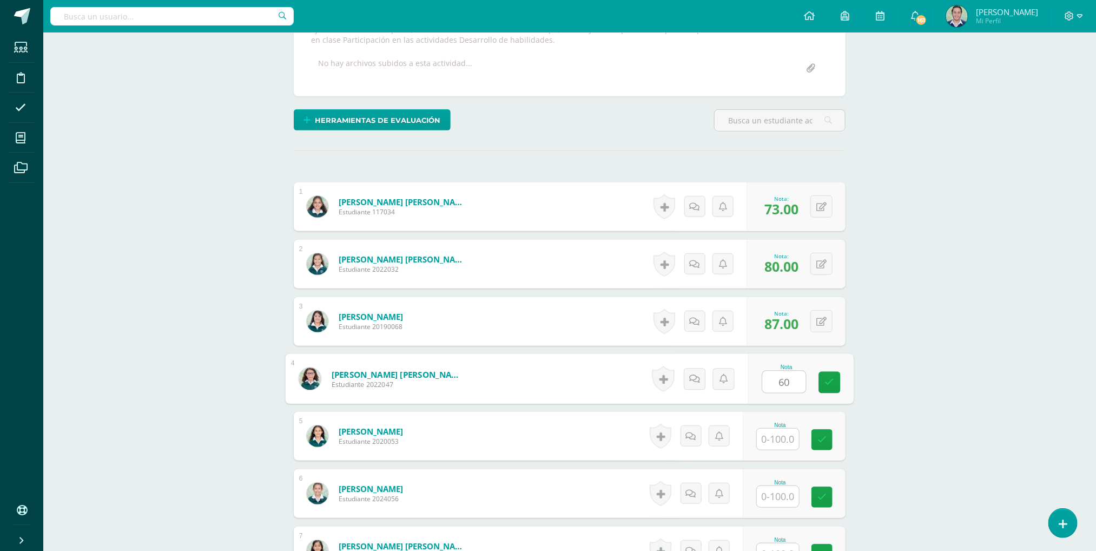
type input "60"
type input "100"
type input "87"
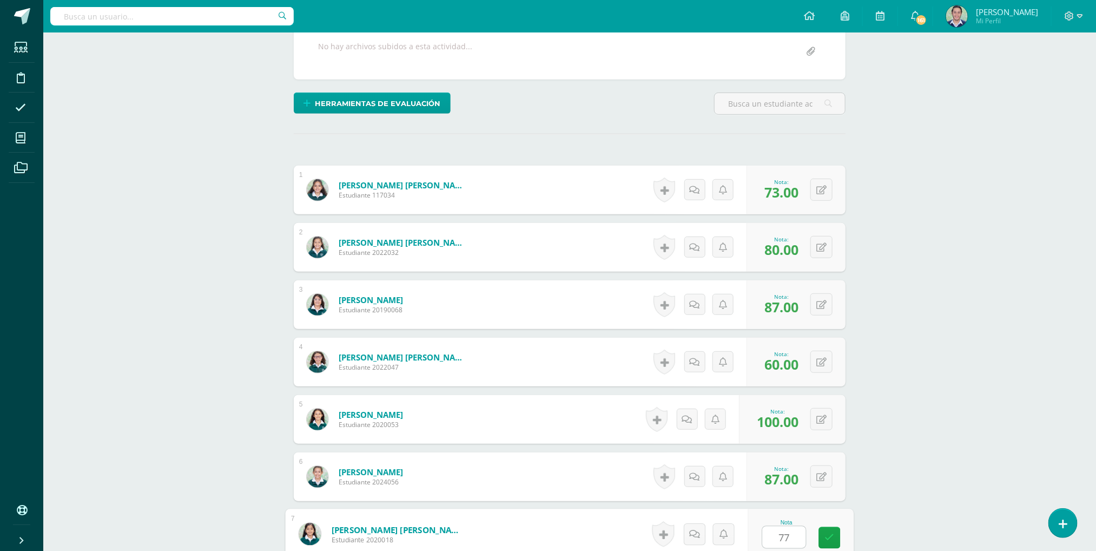
type input "77"
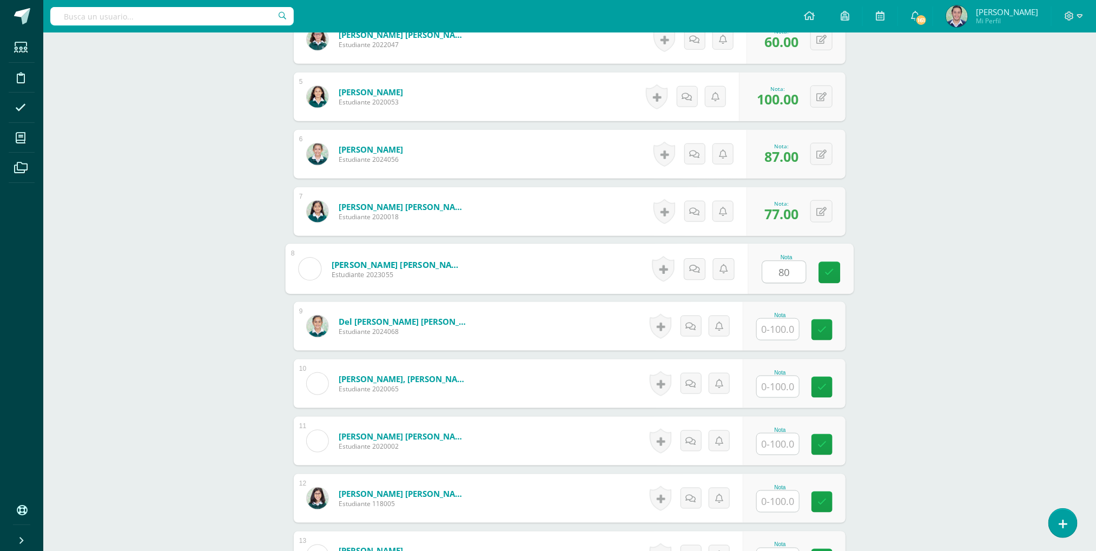
type input "80"
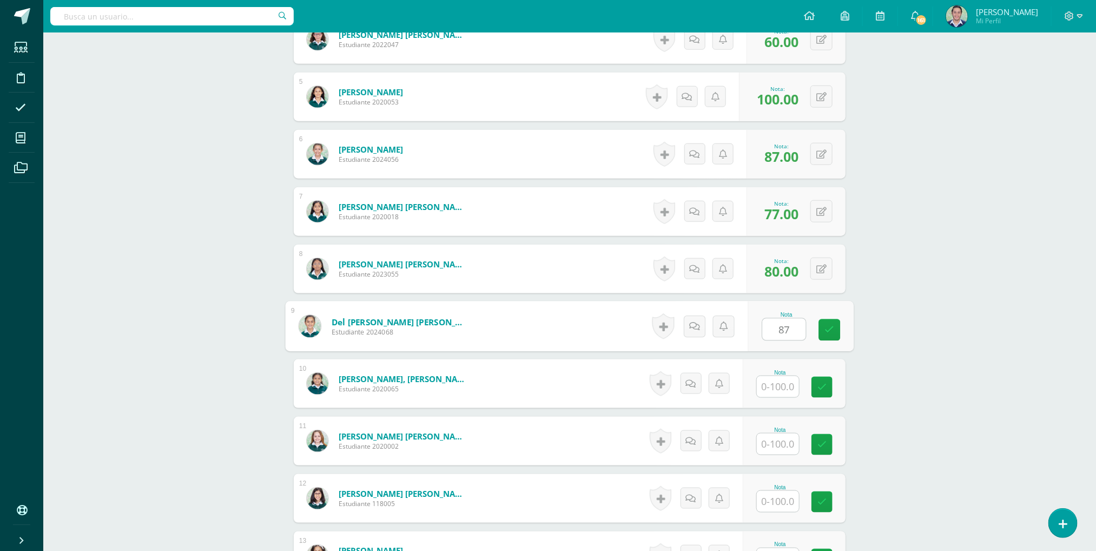
type input "87"
type input "93"
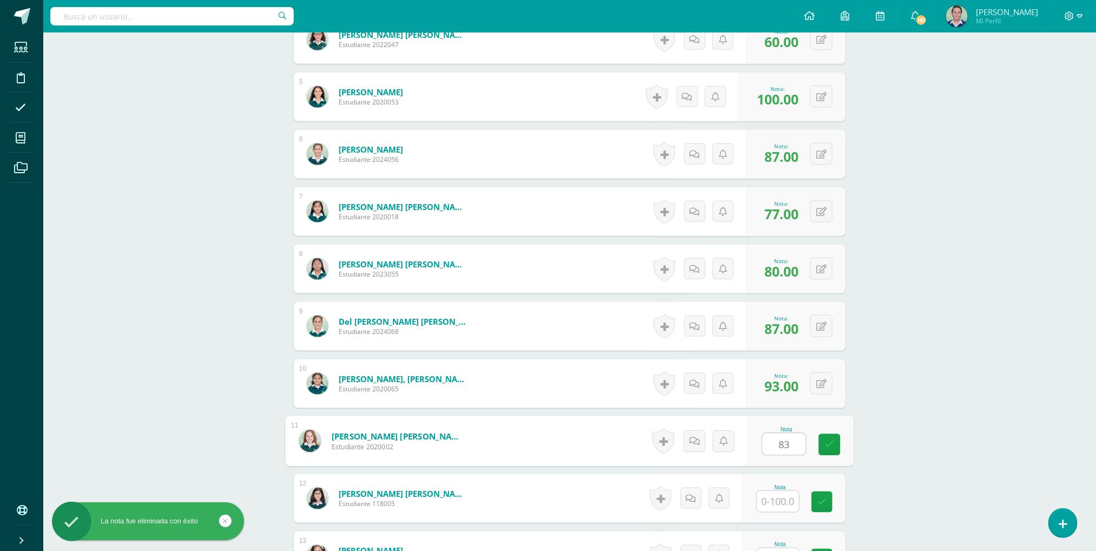
type input "83"
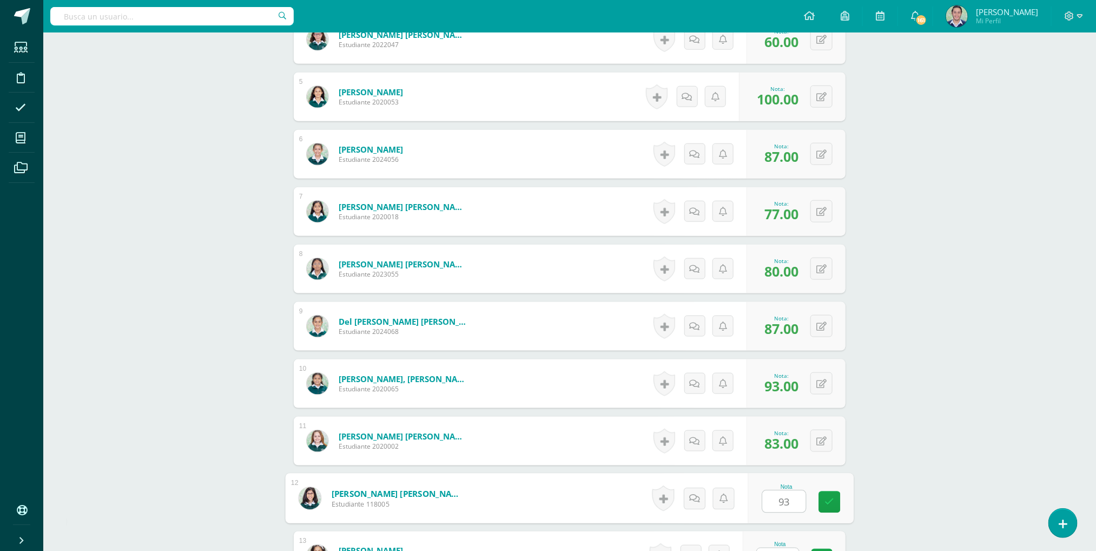
type input "93"
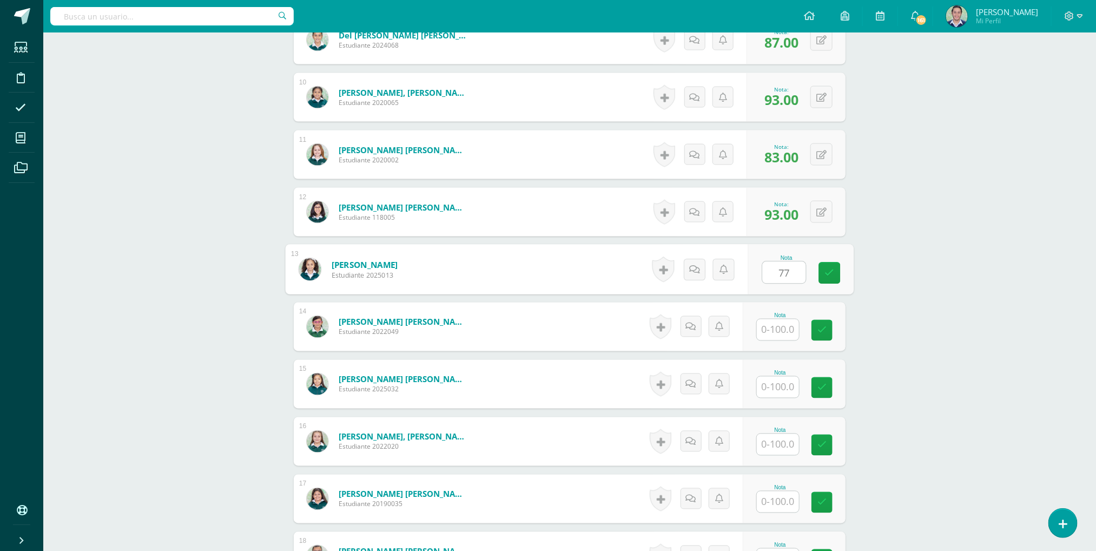
type input "77"
type input "87"
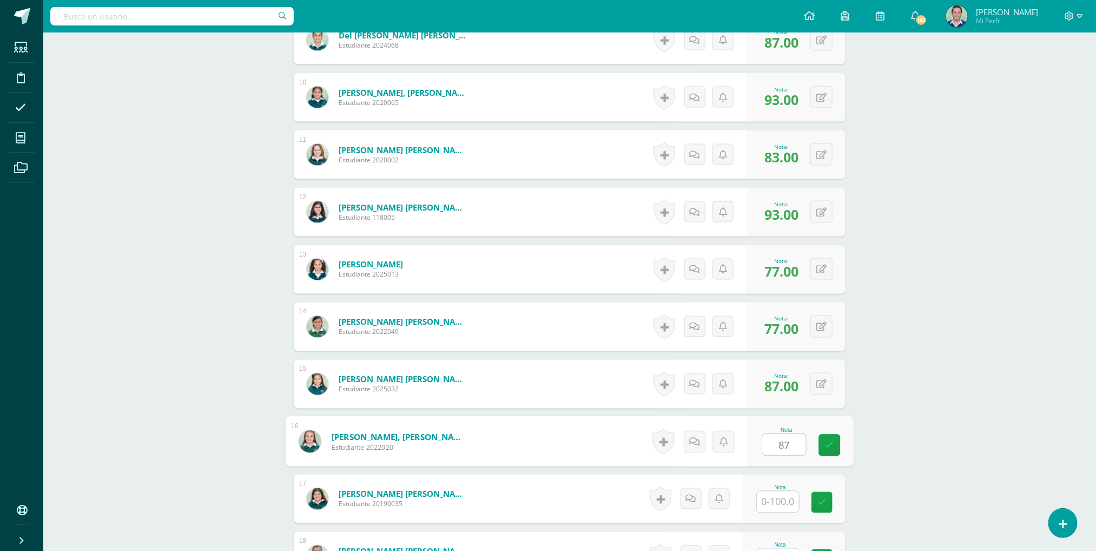
type input "87"
type input "67"
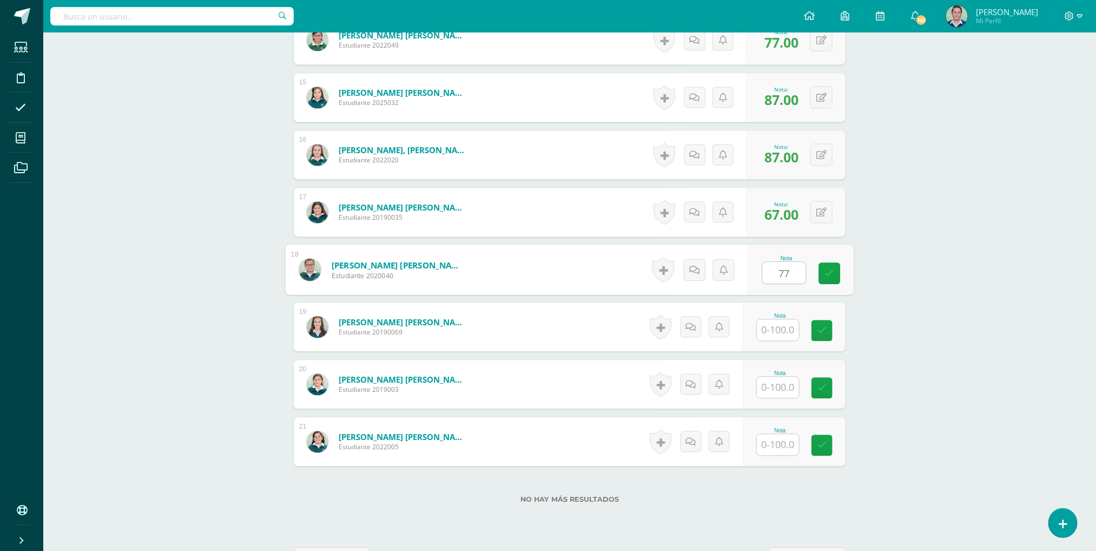
type input "77"
type input "87"
type input "73"
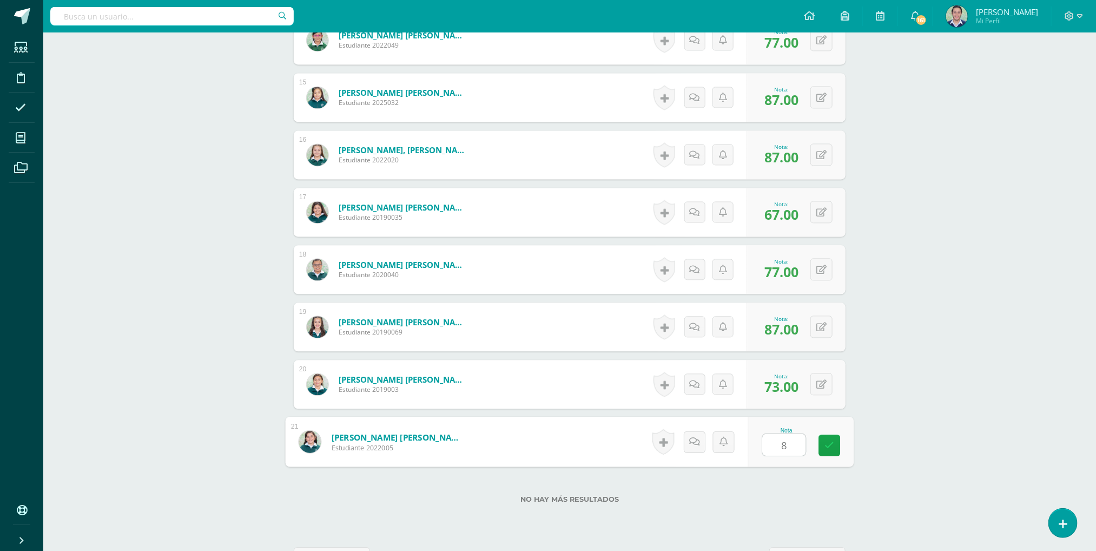
type input "83"
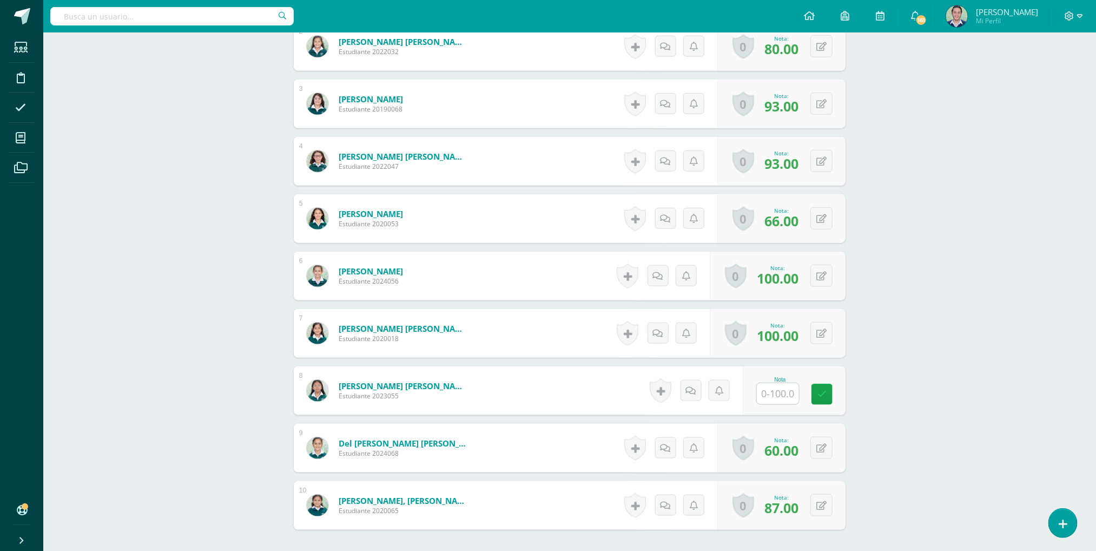
scroll to position [528, 0]
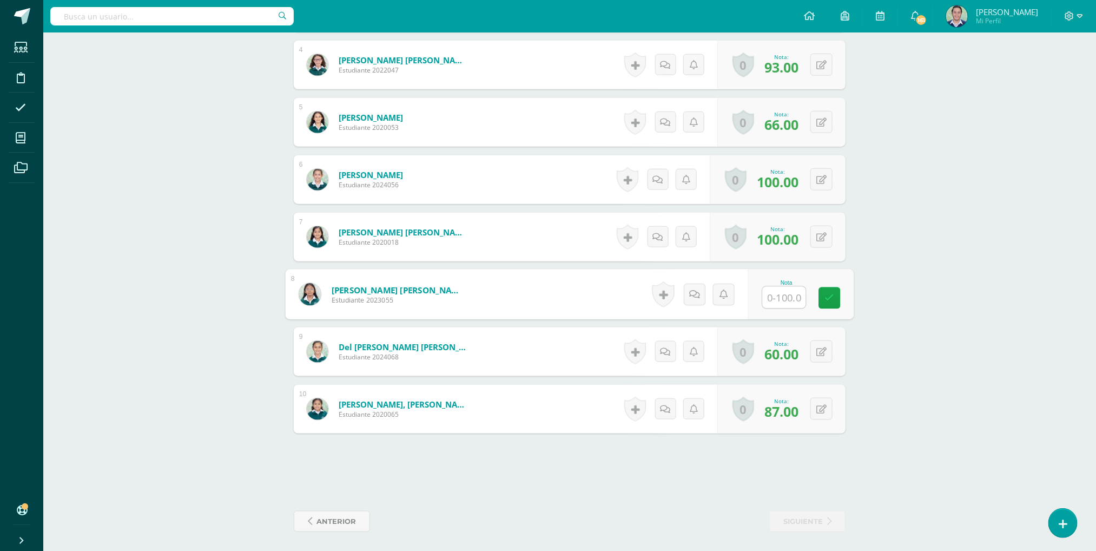
click at [773, 302] on input "text" at bounding box center [784, 298] width 43 height 22
type input "0"
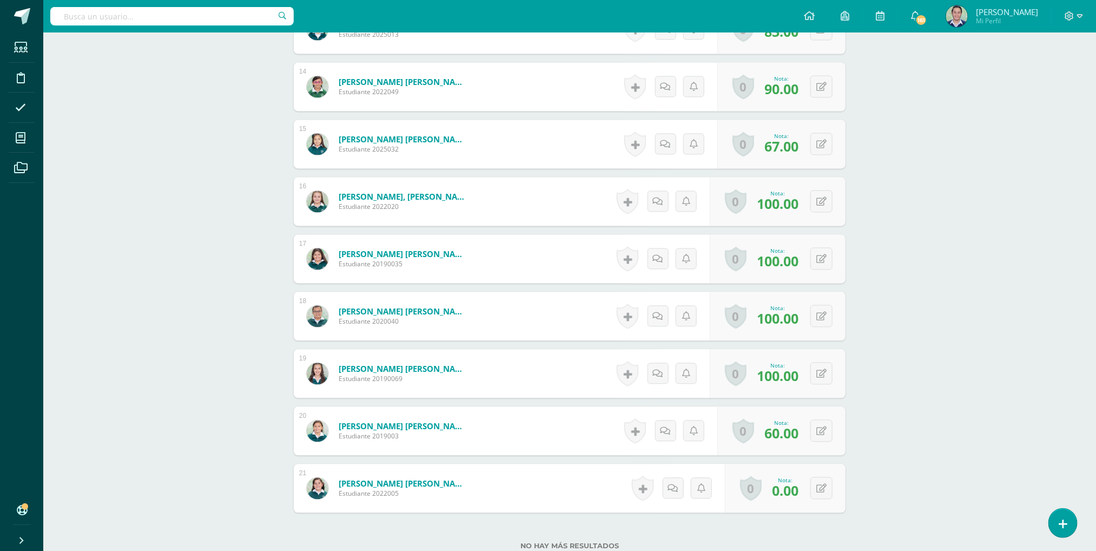
scroll to position [1144, 0]
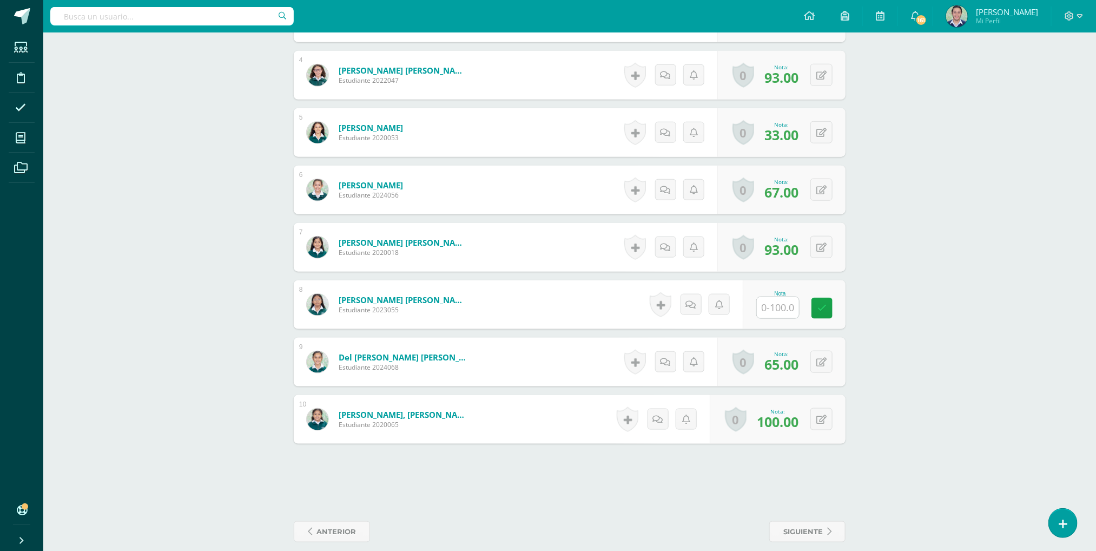
scroll to position [536, 0]
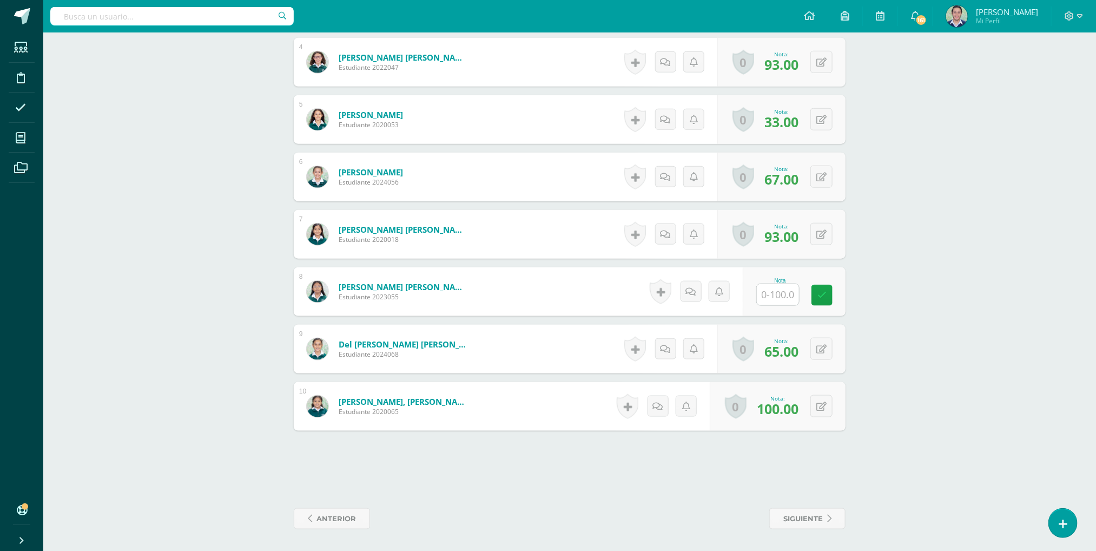
click at [786, 281] on div "Nota" at bounding box center [780, 281] width 48 height 6
click at [781, 288] on input "text" at bounding box center [784, 295] width 43 height 22
type input "0"
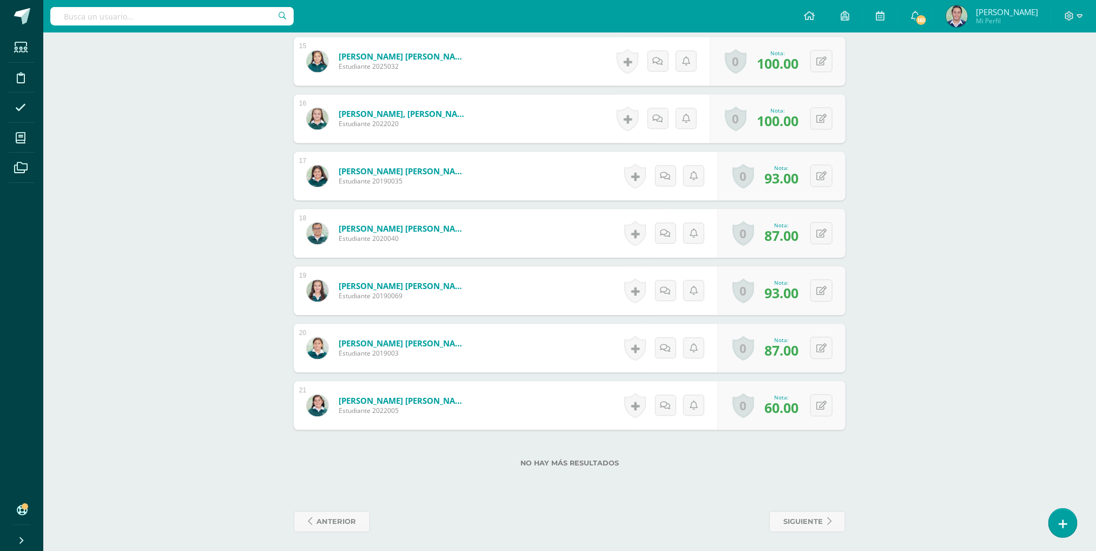
scroll to position [1170, 0]
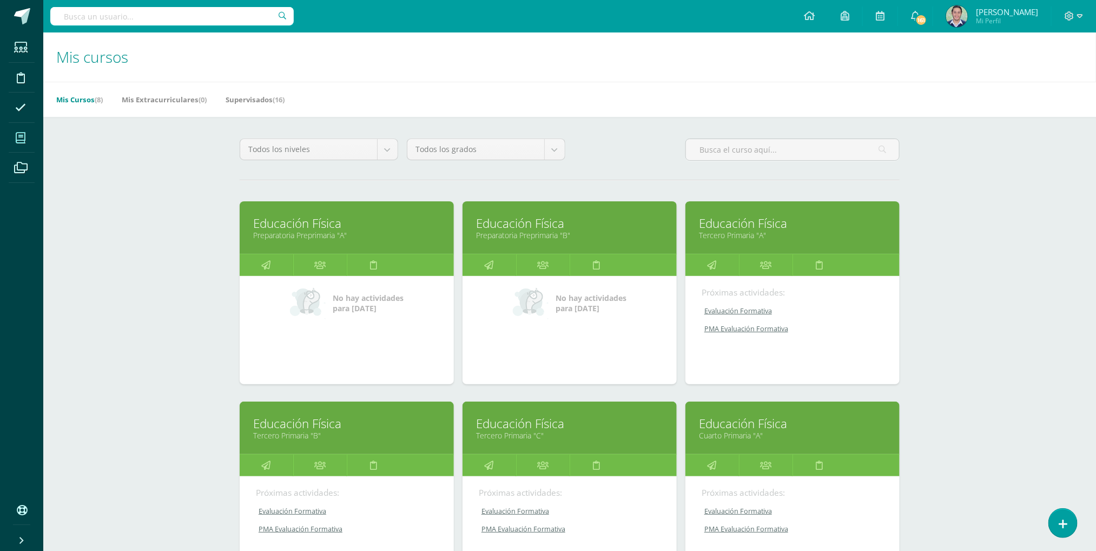
click at [761, 229] on link "Educación Física" at bounding box center [792, 223] width 187 height 17
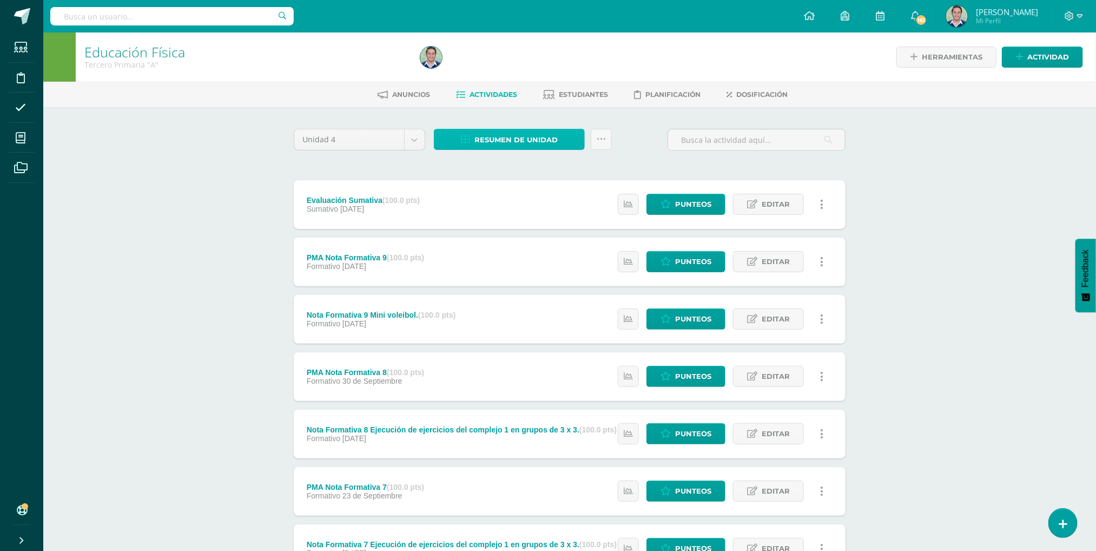
click at [519, 138] on span "Resumen de unidad" at bounding box center [515, 140] width 83 height 20
click at [509, 67] on link "Descargar como HTML" at bounding box center [509, 67] width 115 height 17
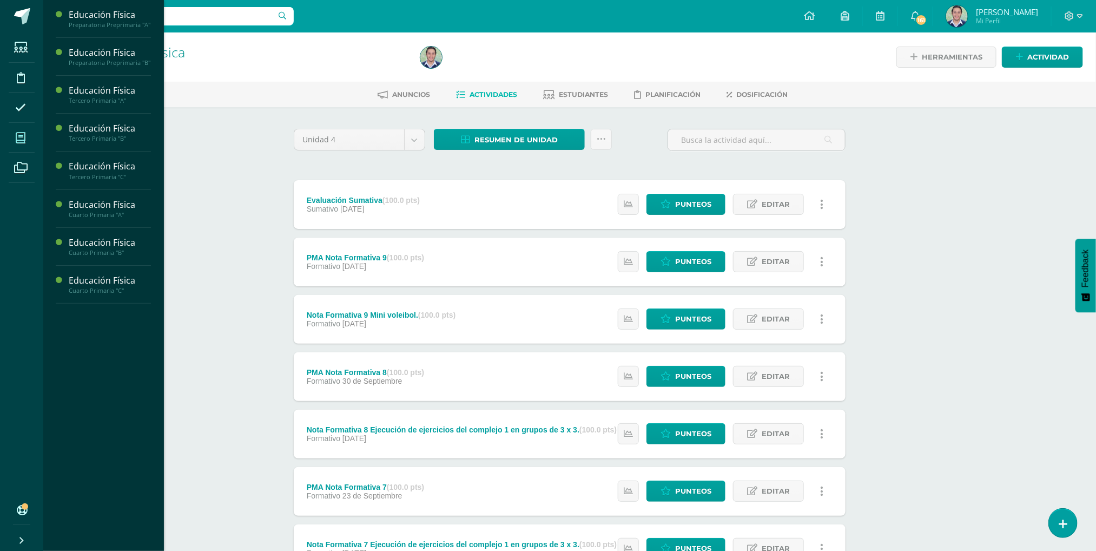
click at [18, 138] on icon at bounding box center [21, 138] width 10 height 11
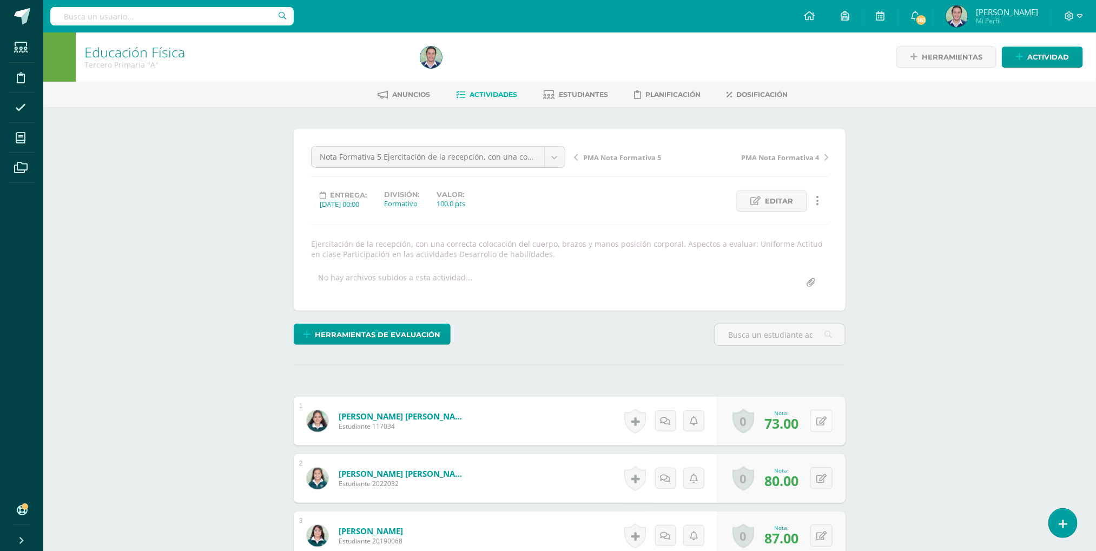
scroll to position [1, 0]
click at [824, 425] on icon at bounding box center [829, 419] width 11 height 9
click at [802, 425] on icon at bounding box center [800, 423] width 10 height 9
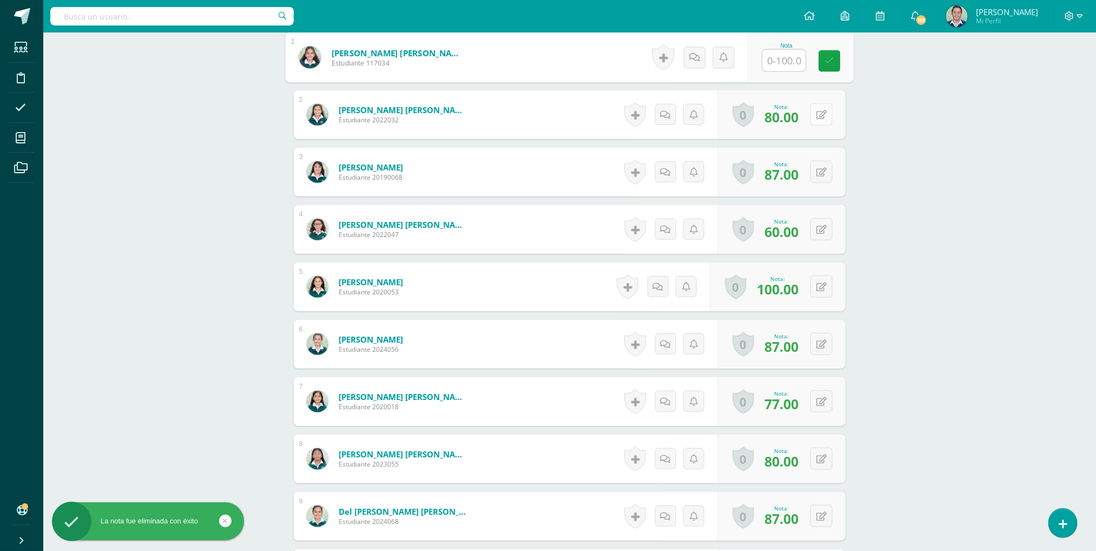
scroll to position [364, 0]
click at [826, 122] on button at bounding box center [821, 114] width 22 height 22
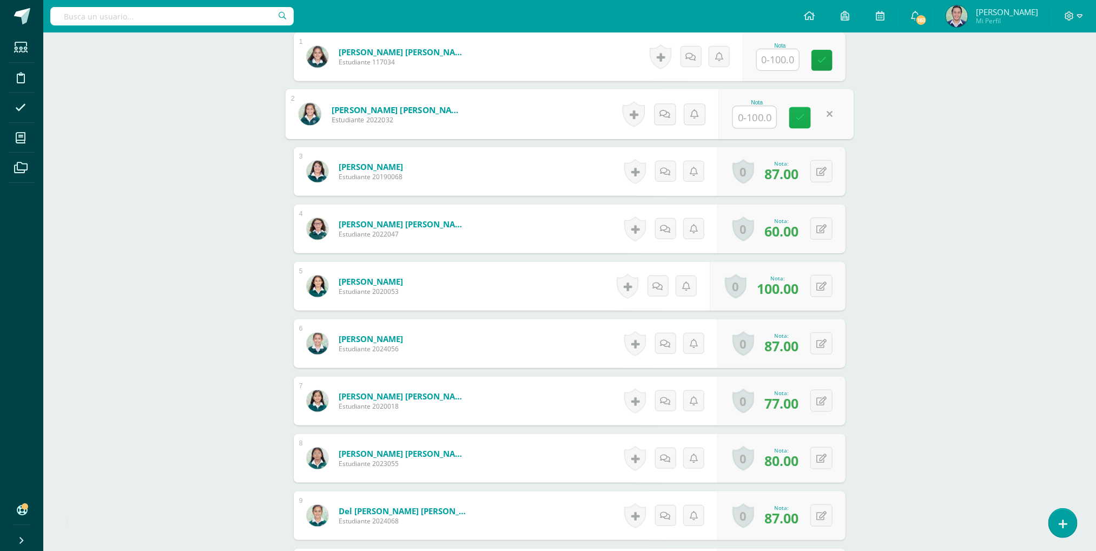
click at [795, 118] on icon at bounding box center [800, 117] width 10 height 9
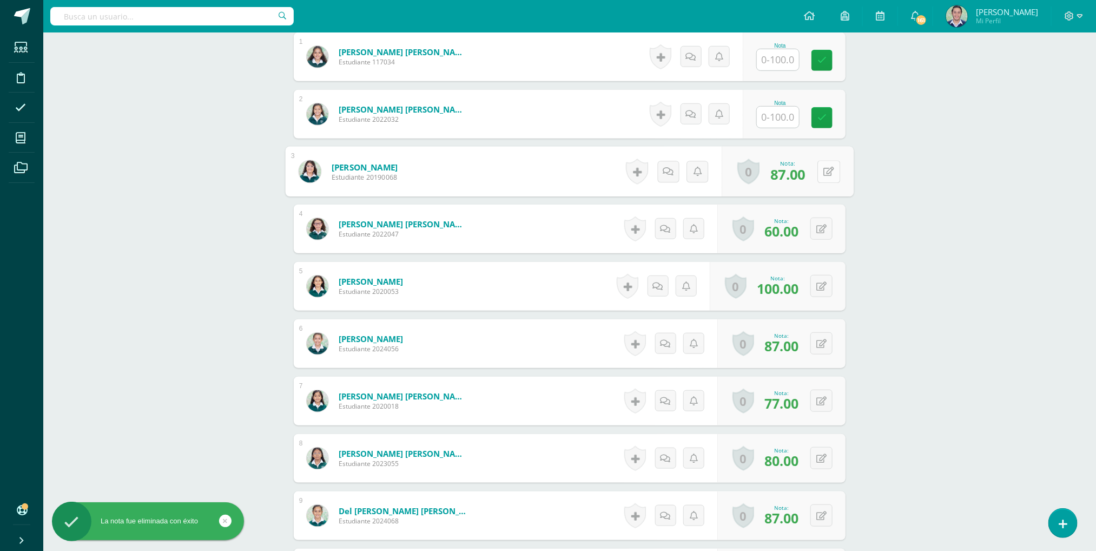
click at [817, 173] on button at bounding box center [828, 171] width 23 height 23
click at [793, 184] on link at bounding box center [800, 175] width 22 height 22
click at [820, 234] on icon at bounding box center [821, 229] width 10 height 9
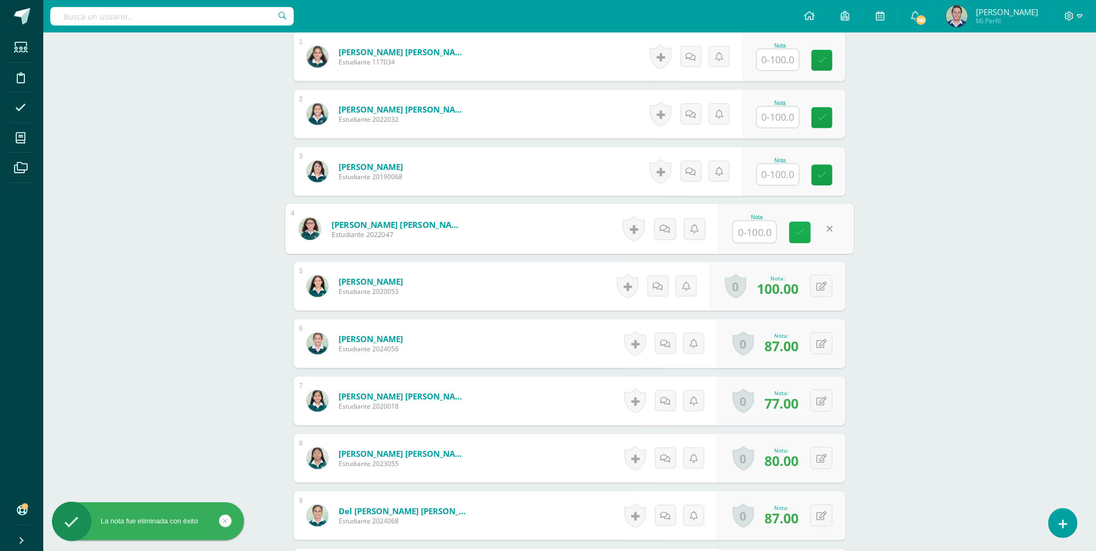
click at [794, 235] on link at bounding box center [800, 233] width 22 height 22
click at [824, 289] on icon at bounding box center [829, 285] width 11 height 9
click at [799, 287] on link at bounding box center [800, 290] width 22 height 22
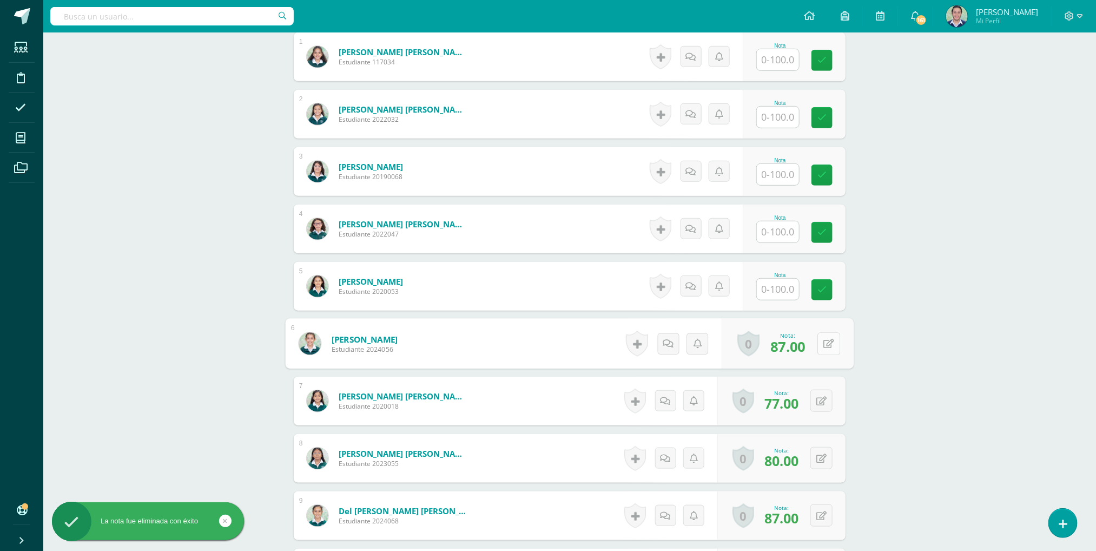
click at [817, 351] on button at bounding box center [828, 343] width 23 height 23
click at [799, 351] on icon at bounding box center [800, 346] width 10 height 9
click at [817, 406] on button at bounding box center [821, 401] width 22 height 22
click at [799, 401] on link at bounding box center [800, 405] width 22 height 22
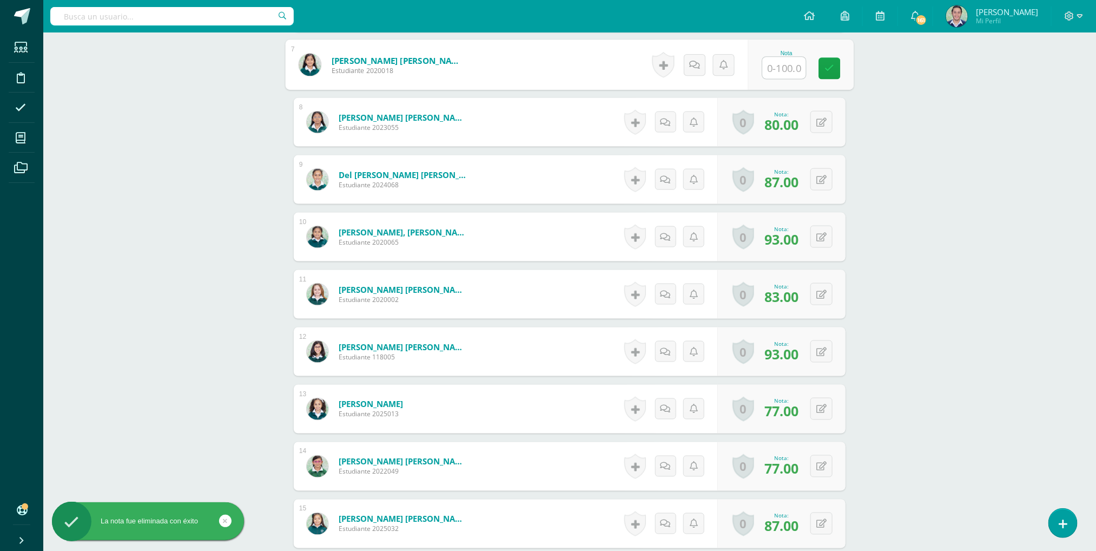
scroll to position [745, 0]
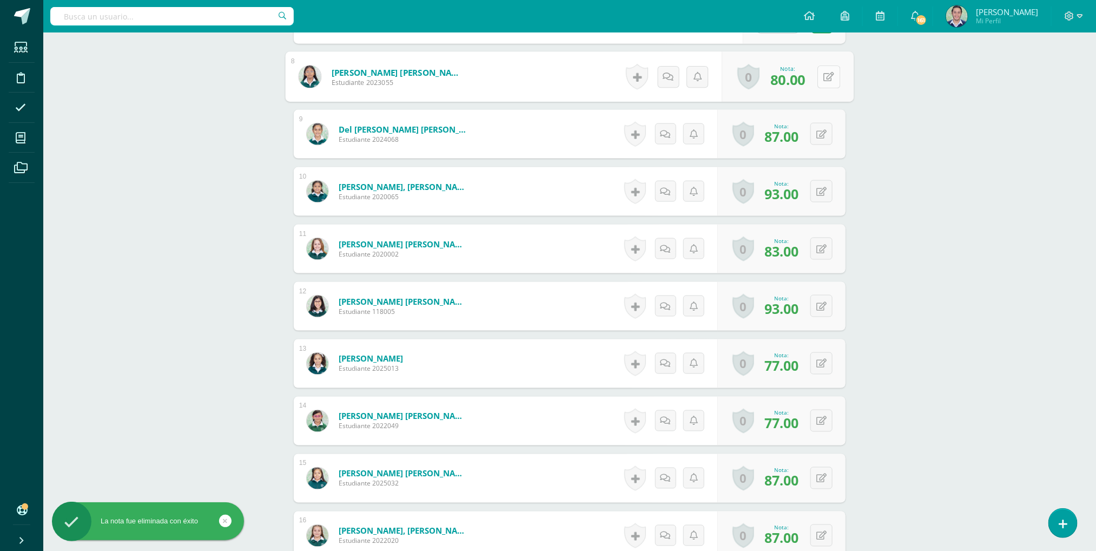
click at [824, 81] on icon at bounding box center [829, 76] width 11 height 9
click at [799, 80] on icon at bounding box center [800, 80] width 10 height 9
click at [825, 139] on icon at bounding box center [821, 134] width 10 height 9
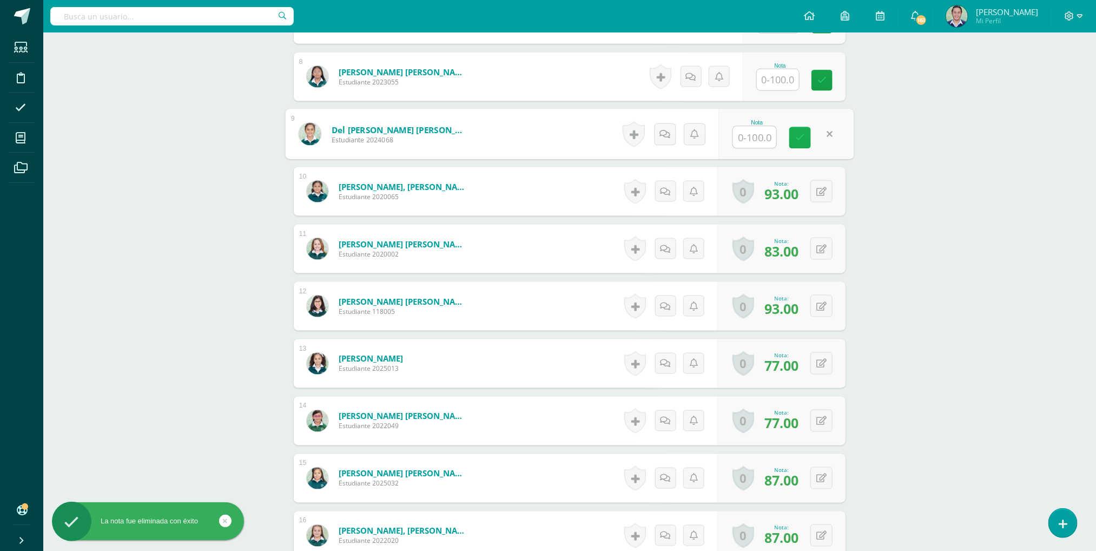
click at [799, 136] on icon at bounding box center [800, 137] width 10 height 9
click at [817, 195] on button at bounding box center [828, 191] width 23 height 23
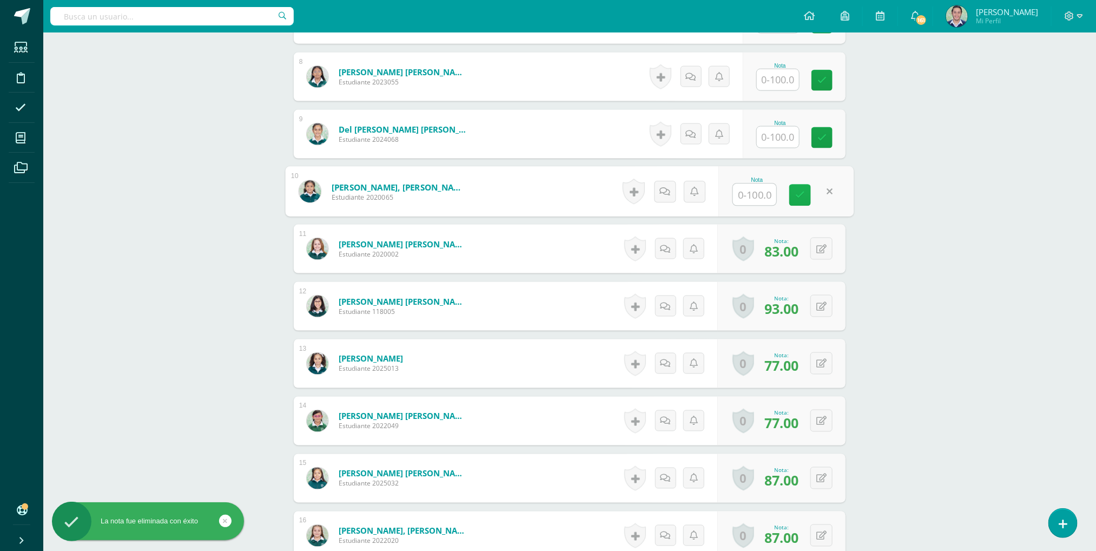
click at [796, 200] on icon at bounding box center [800, 194] width 10 height 9
click at [824, 253] on icon at bounding box center [821, 249] width 10 height 9
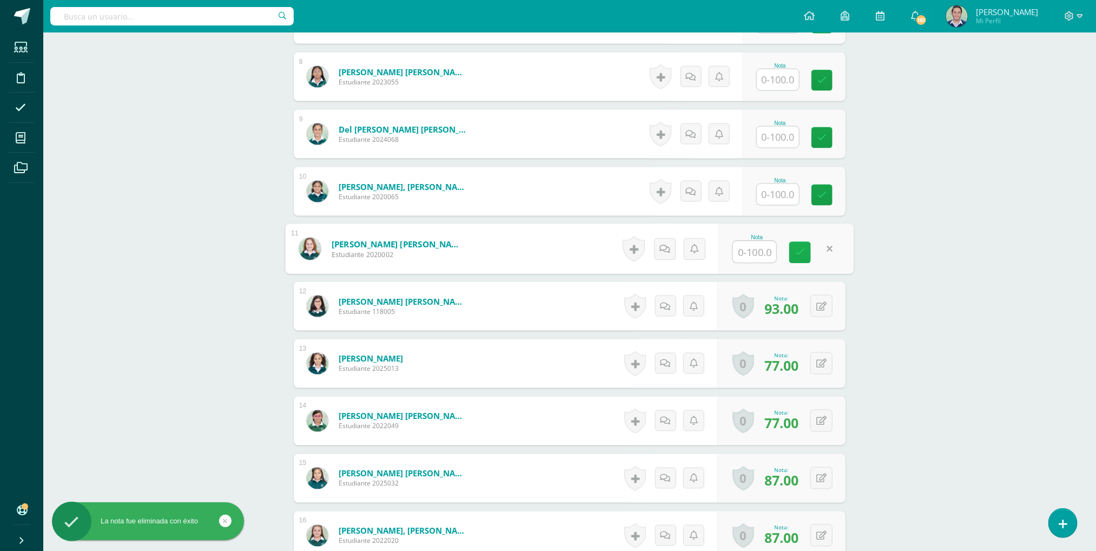
click at [799, 252] on icon at bounding box center [800, 252] width 10 height 9
click at [824, 311] on icon at bounding box center [829, 305] width 11 height 9
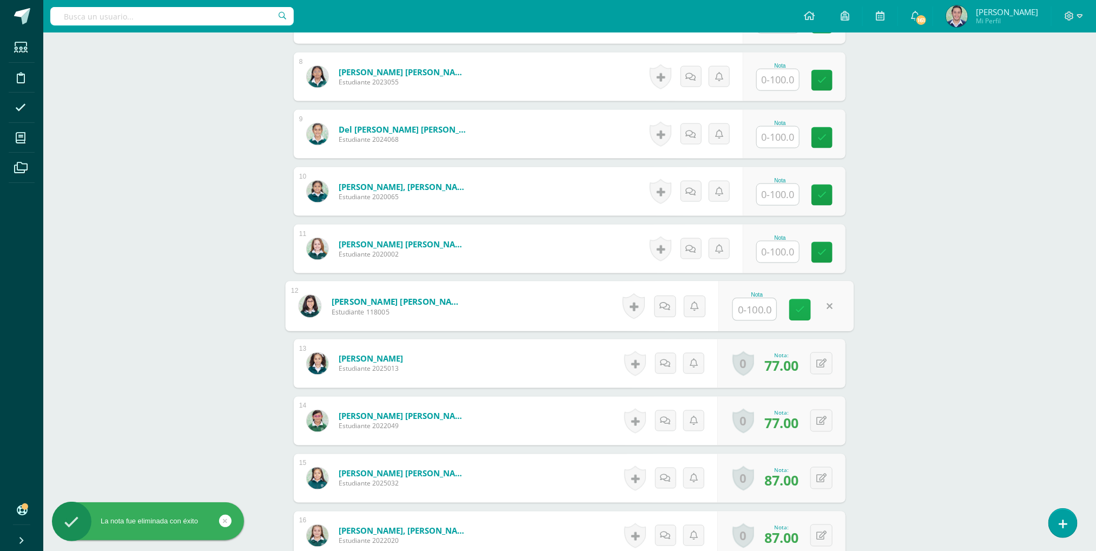
click at [797, 314] on icon at bounding box center [800, 309] width 10 height 9
click at [815, 372] on div "0 Logros Logros obtenidos Aún no hay logros agregados Nota: 77.00" at bounding box center [788, 364] width 132 height 50
click at [821, 370] on button at bounding box center [828, 363] width 23 height 23
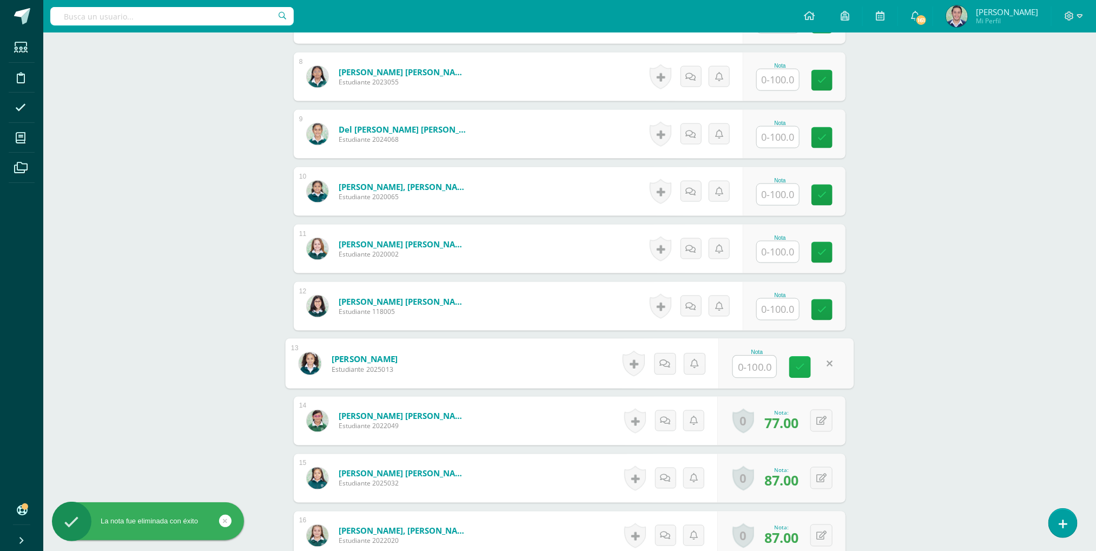
click at [797, 369] on icon at bounding box center [800, 366] width 10 height 9
click at [821, 426] on icon at bounding box center [821, 421] width 10 height 9
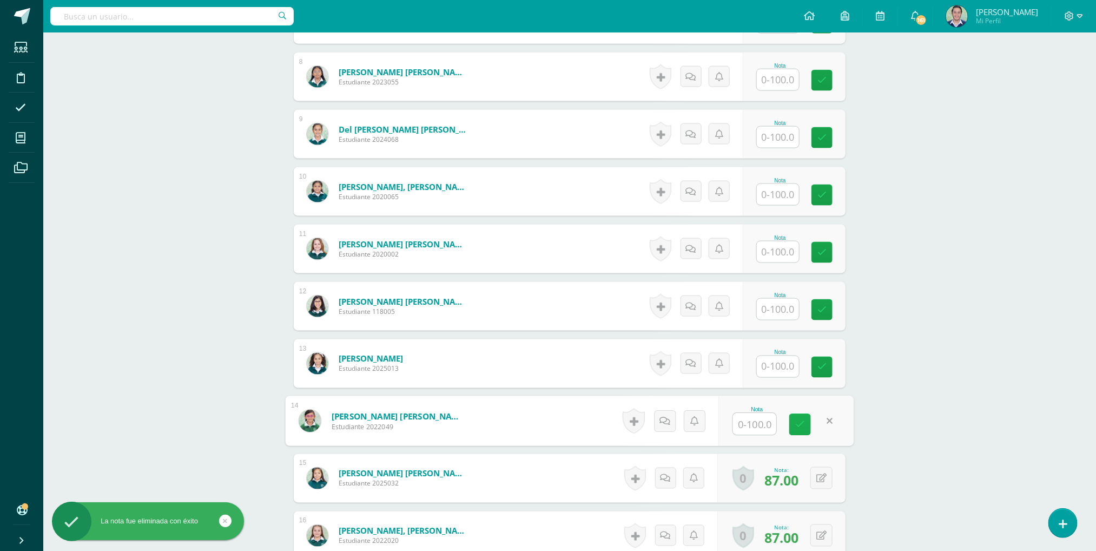
click at [801, 427] on icon at bounding box center [800, 424] width 10 height 9
click at [816, 487] on button at bounding box center [821, 478] width 22 height 22
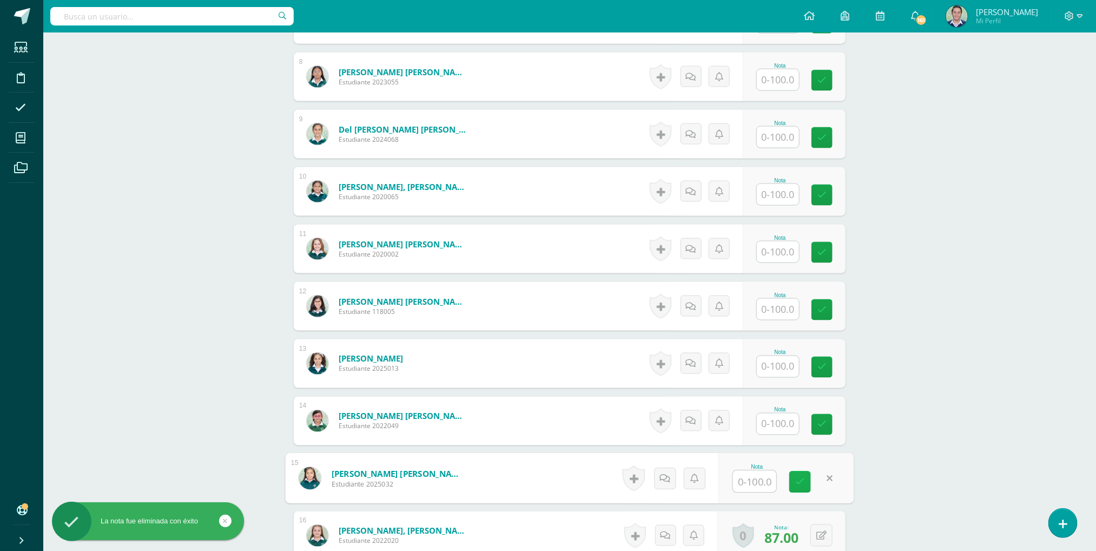
click at [802, 483] on icon at bounding box center [800, 481] width 10 height 9
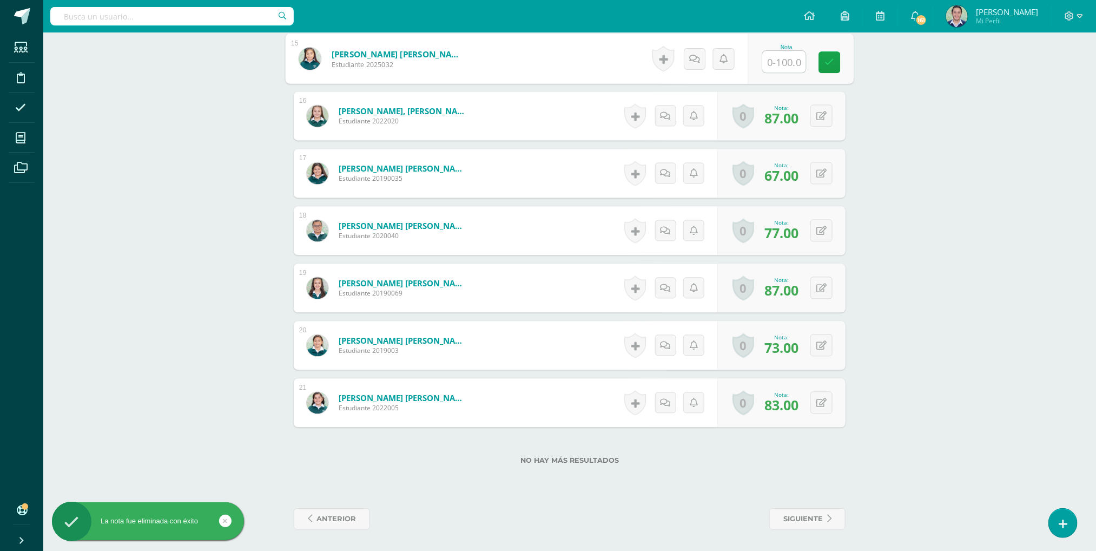
scroll to position [1164, 0]
click at [827, 121] on button at bounding box center [821, 117] width 22 height 22
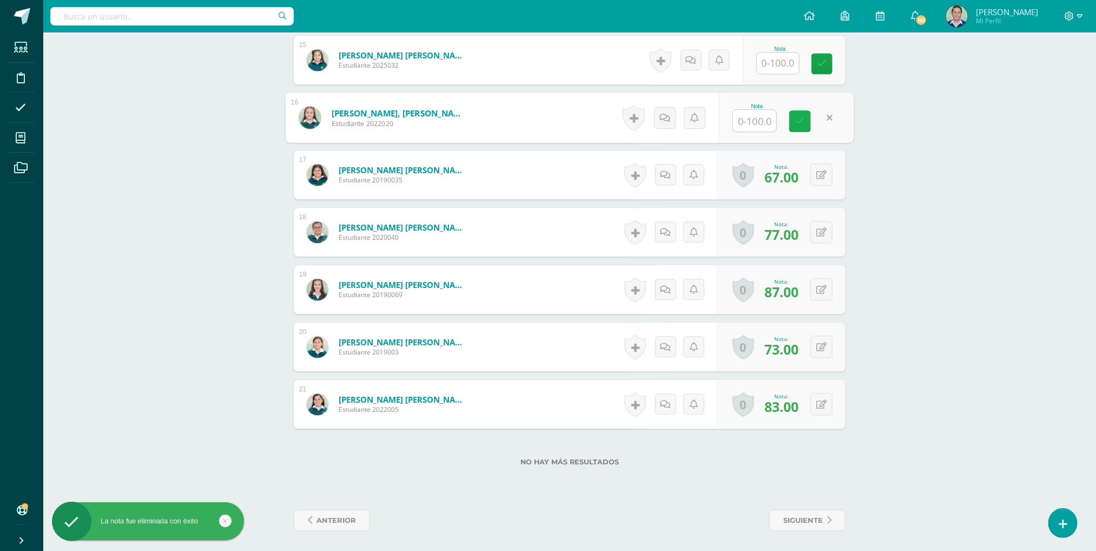
click at [794, 119] on link at bounding box center [800, 121] width 22 height 22
click at [819, 179] on icon at bounding box center [821, 174] width 10 height 9
click at [802, 182] on icon at bounding box center [800, 178] width 10 height 9
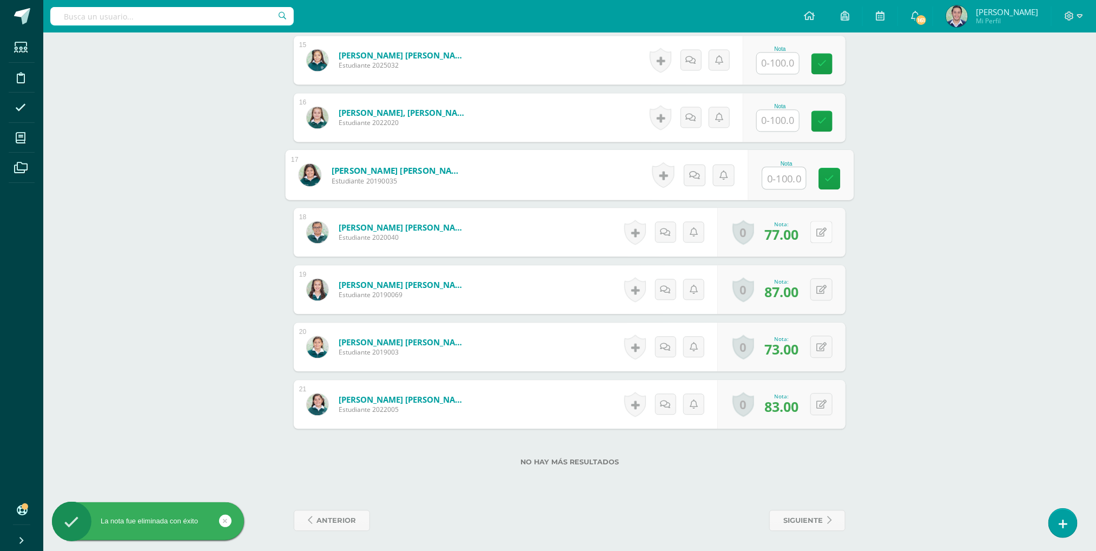
click at [816, 237] on button at bounding box center [821, 232] width 22 height 22
click at [799, 237] on icon at bounding box center [800, 235] width 10 height 9
click at [820, 299] on button at bounding box center [828, 289] width 23 height 23
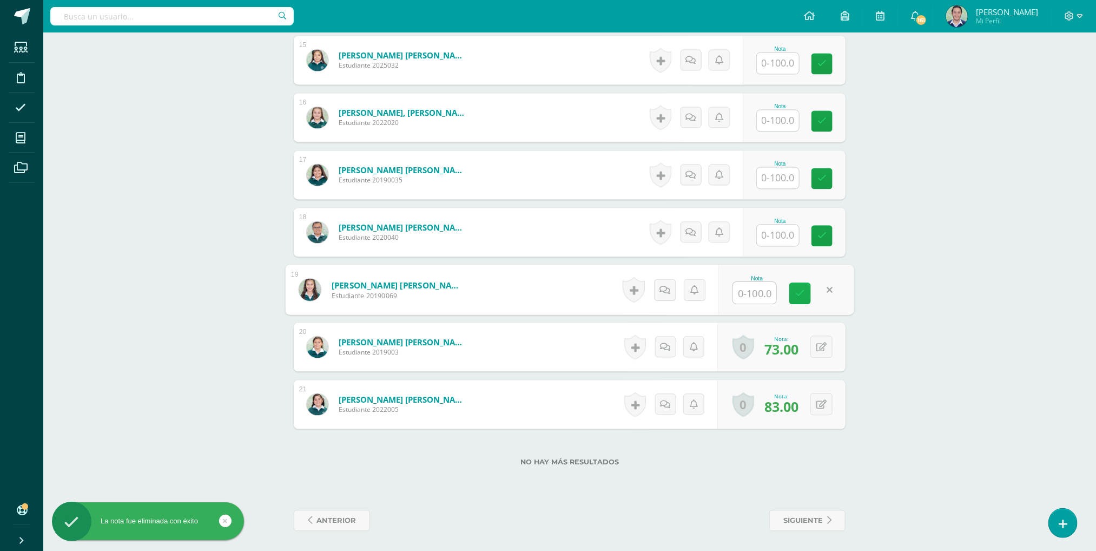
click at [806, 296] on link at bounding box center [800, 293] width 22 height 22
click at [820, 355] on button at bounding box center [821, 346] width 22 height 22
click at [807, 352] on link at bounding box center [800, 351] width 22 height 22
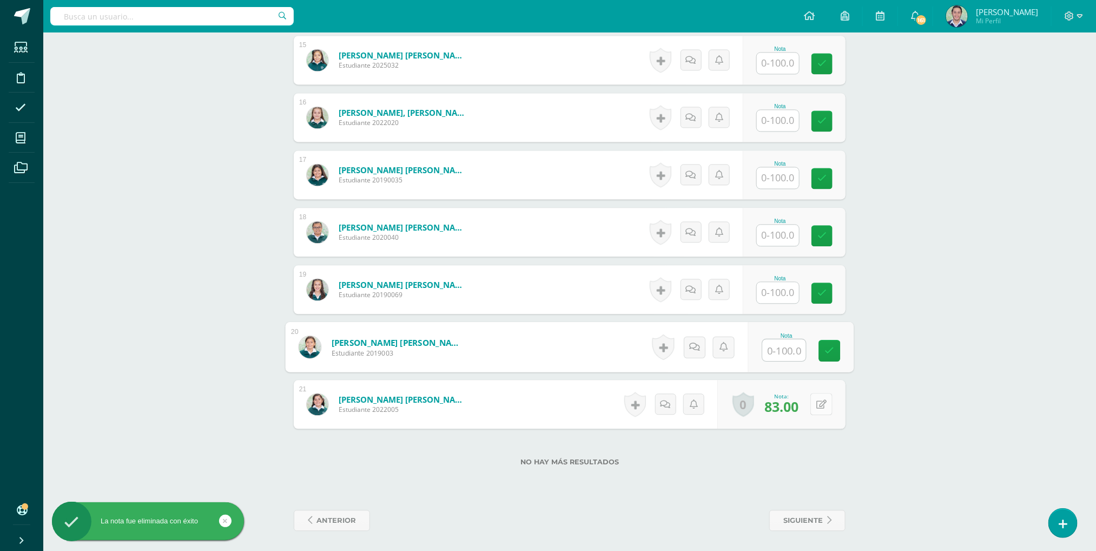
click at [821, 409] on icon at bounding box center [821, 404] width 10 height 9
click at [801, 404] on link at bounding box center [800, 408] width 22 height 22
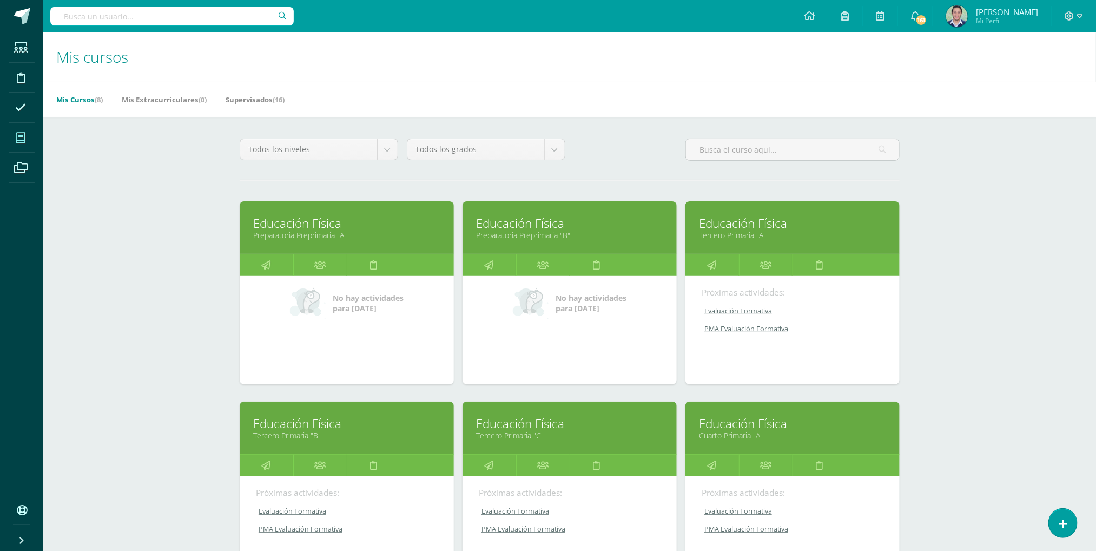
click at [334, 432] on link "Educación Física" at bounding box center [346, 423] width 187 height 17
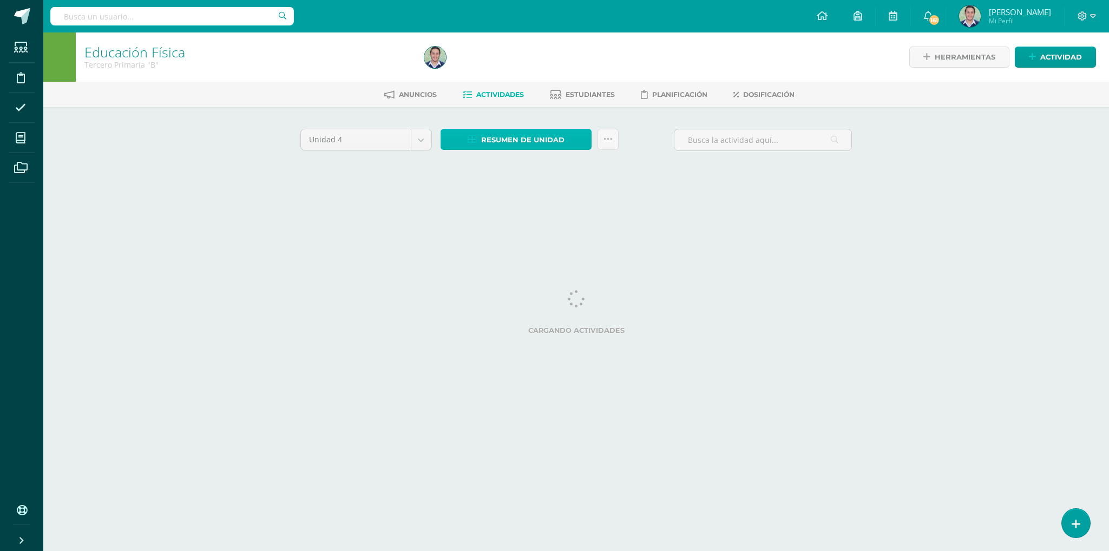
click at [487, 135] on span "Resumen de unidad" at bounding box center [522, 140] width 83 height 20
click at [514, 67] on link "Descargar como HTML" at bounding box center [515, 67] width 115 height 17
click at [641, 306] on div "Cargando actividades" at bounding box center [576, 314] width 552 height 49
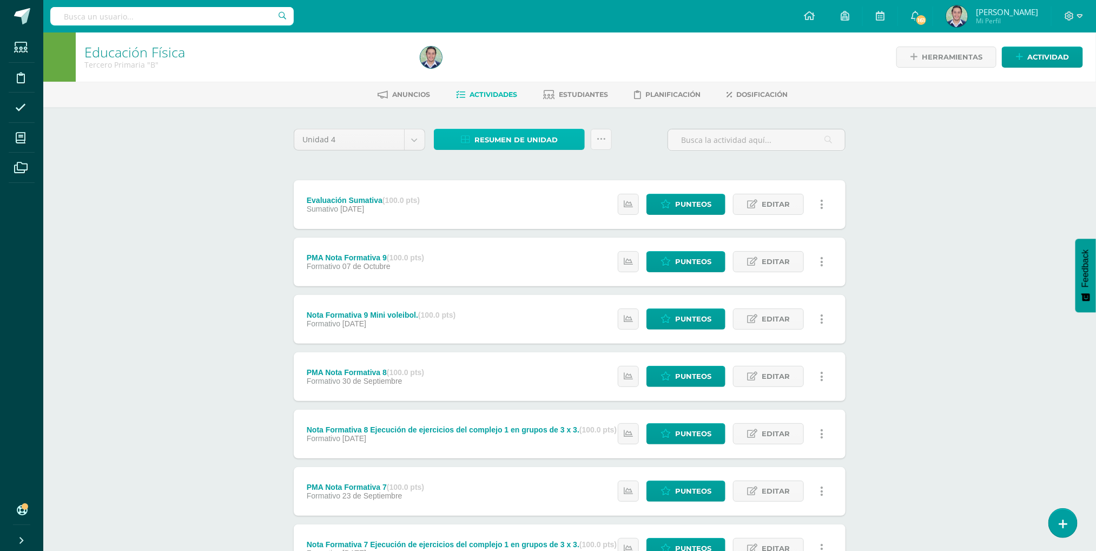
click at [487, 148] on span "Resumen de unidad" at bounding box center [515, 140] width 83 height 20
click at [493, 68] on link "Descargar como HTML" at bounding box center [509, 67] width 115 height 17
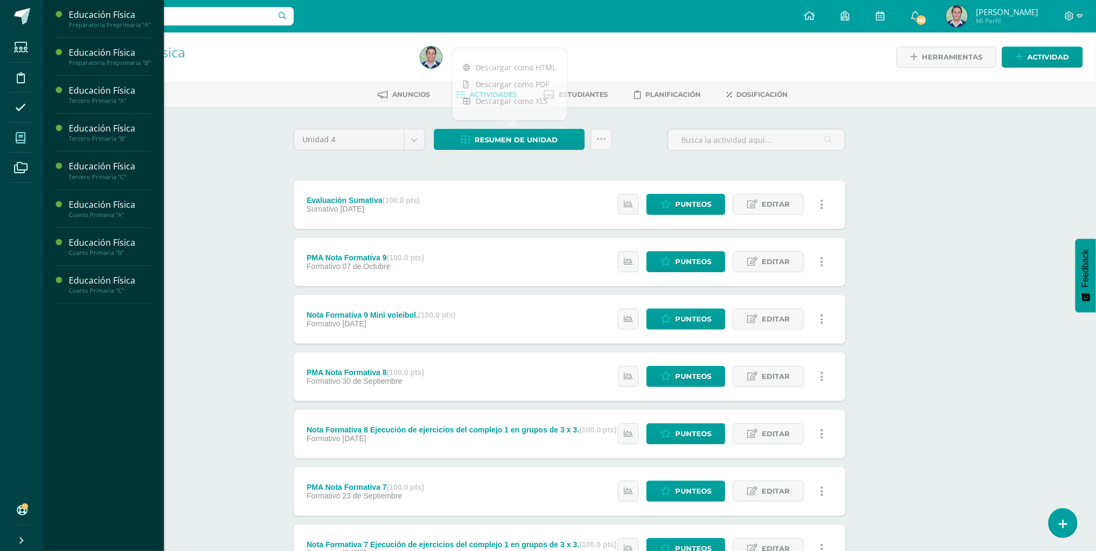
click at [18, 135] on icon at bounding box center [21, 138] width 10 height 11
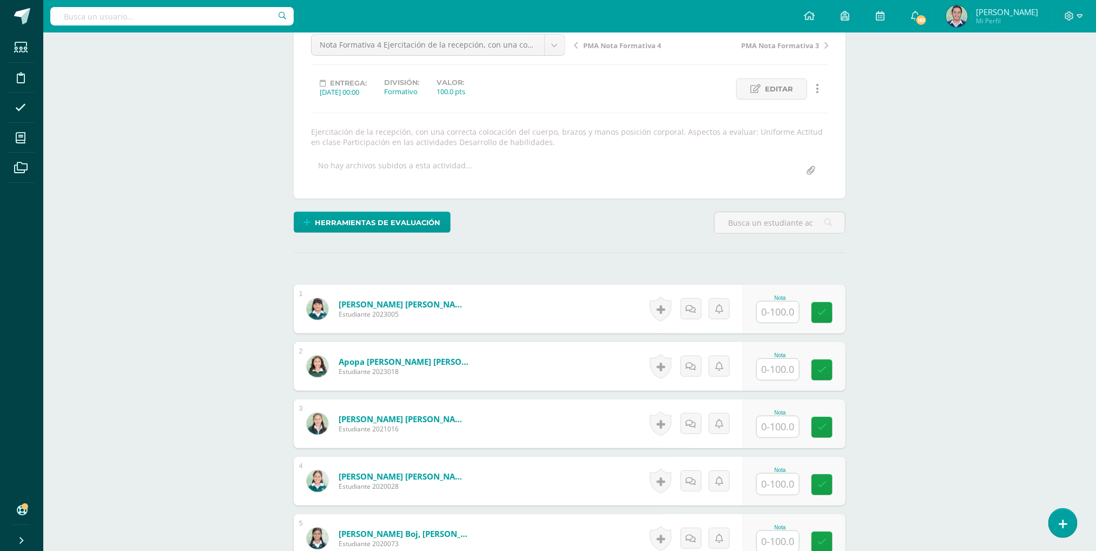
scroll to position [148, 0]
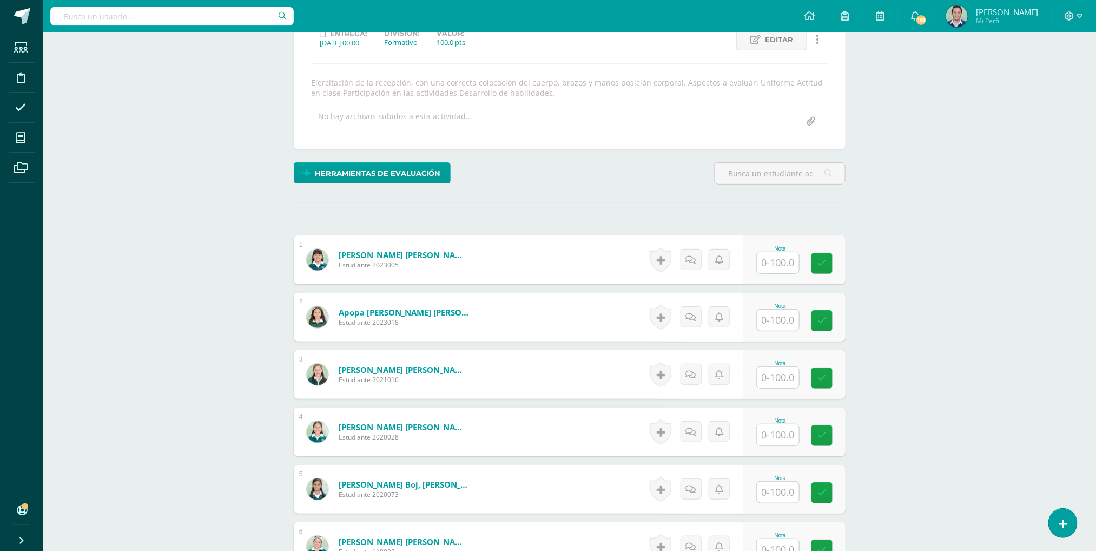
scroll to position [202, 0]
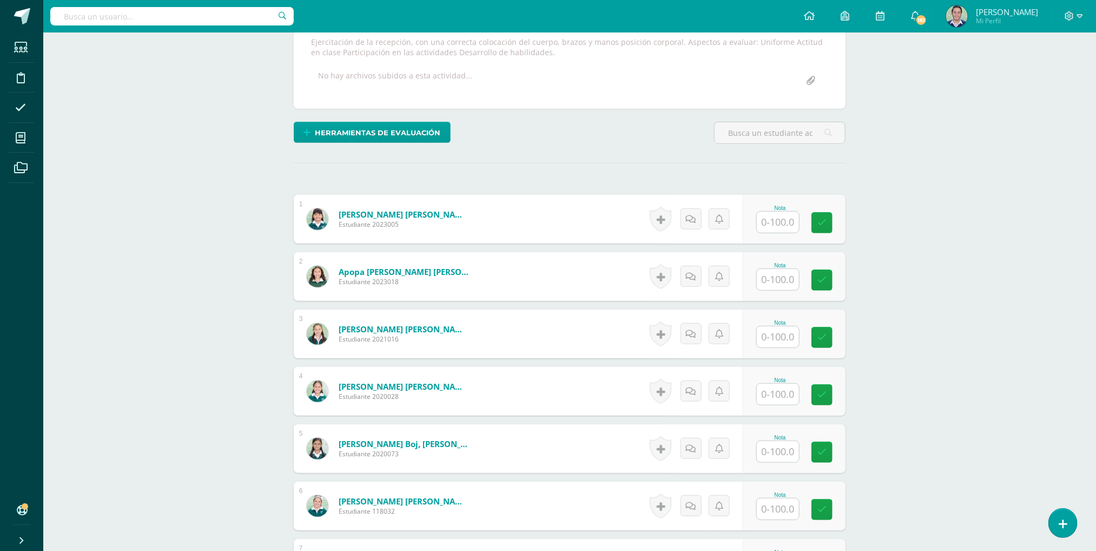
click at [771, 225] on input "text" at bounding box center [778, 222] width 42 height 21
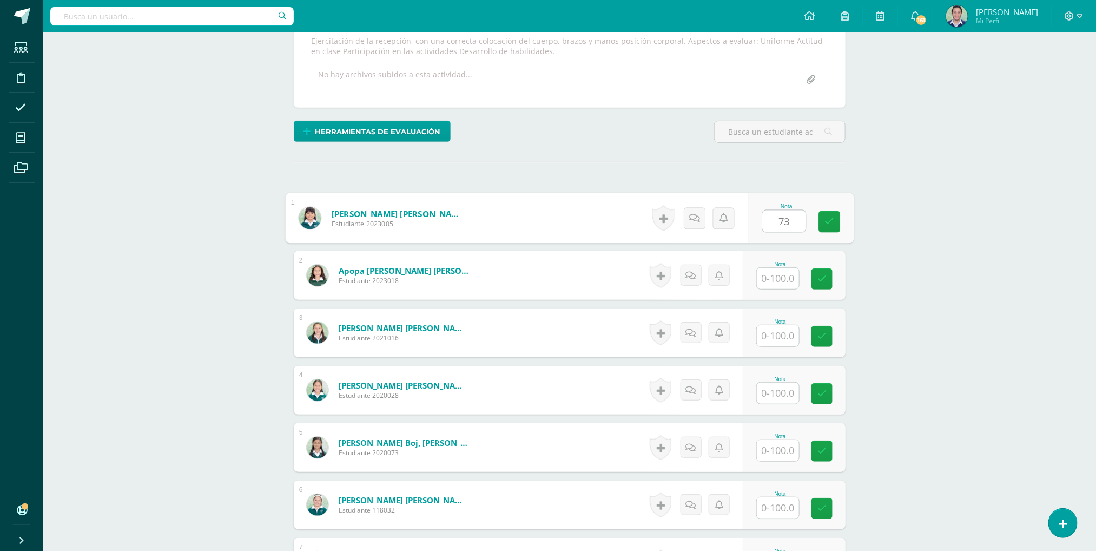
type input "73"
type input "80"
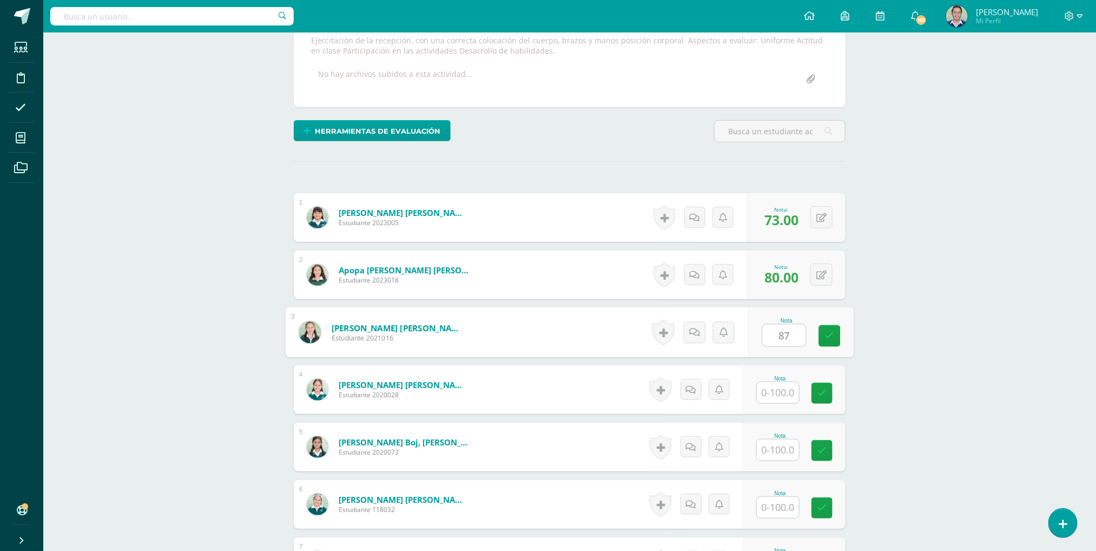
type input "87"
type input "60"
type input "100"
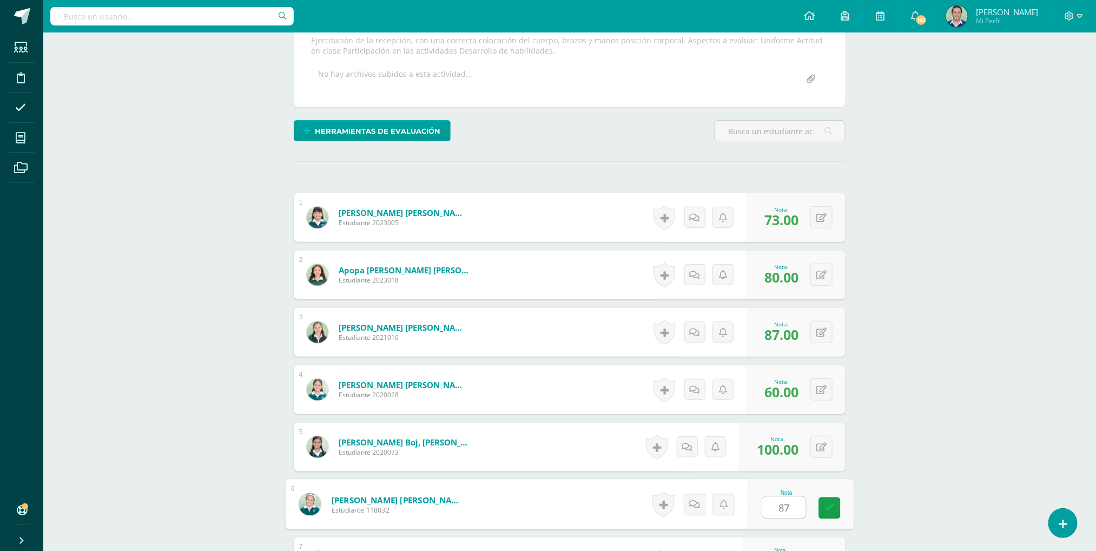
type input "87"
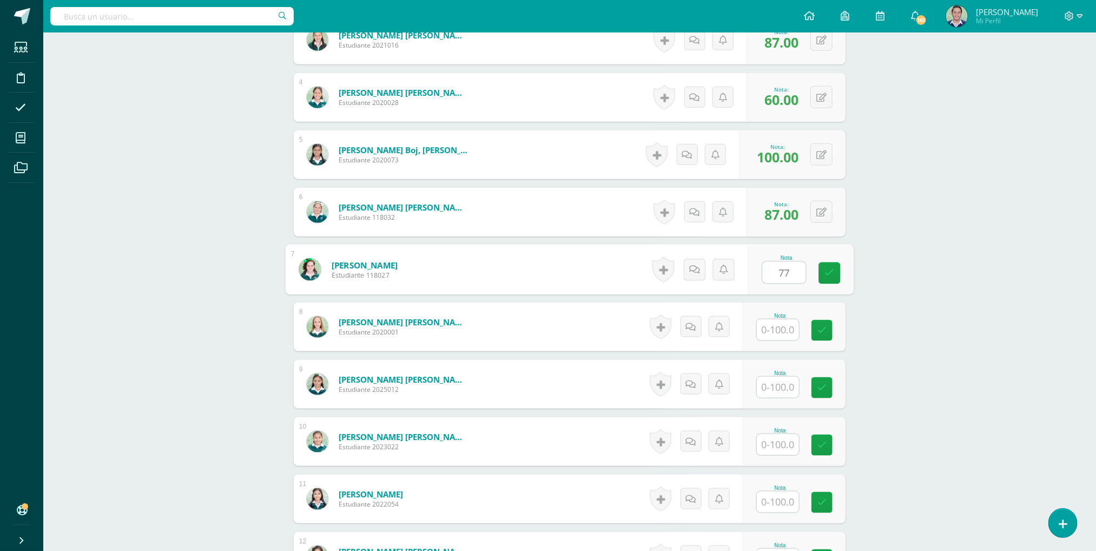
type input "77"
type input "80"
type input "87"
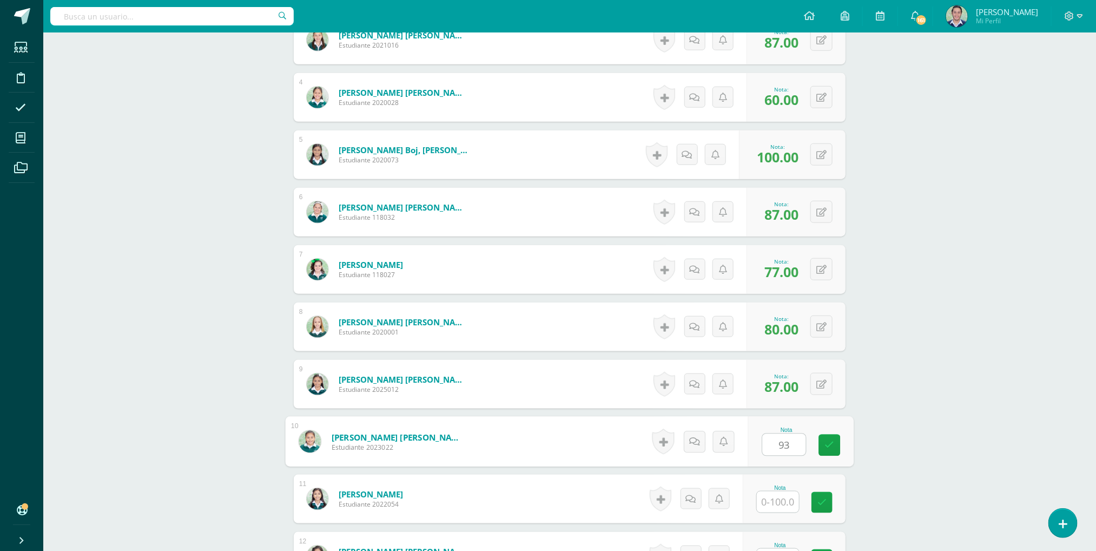
type input "93"
type input "83"
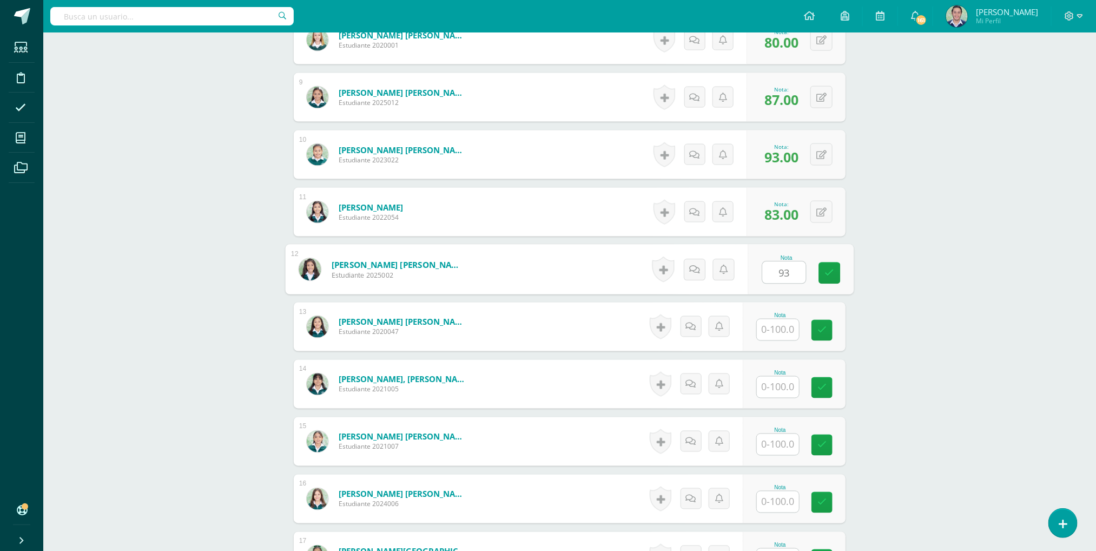
type input "93"
type input "77"
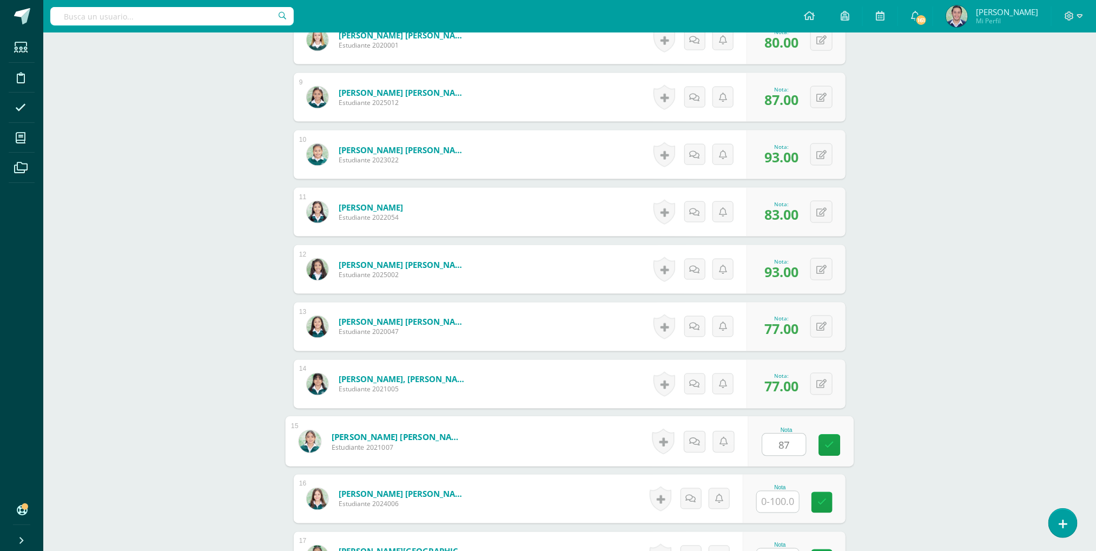
type input "87"
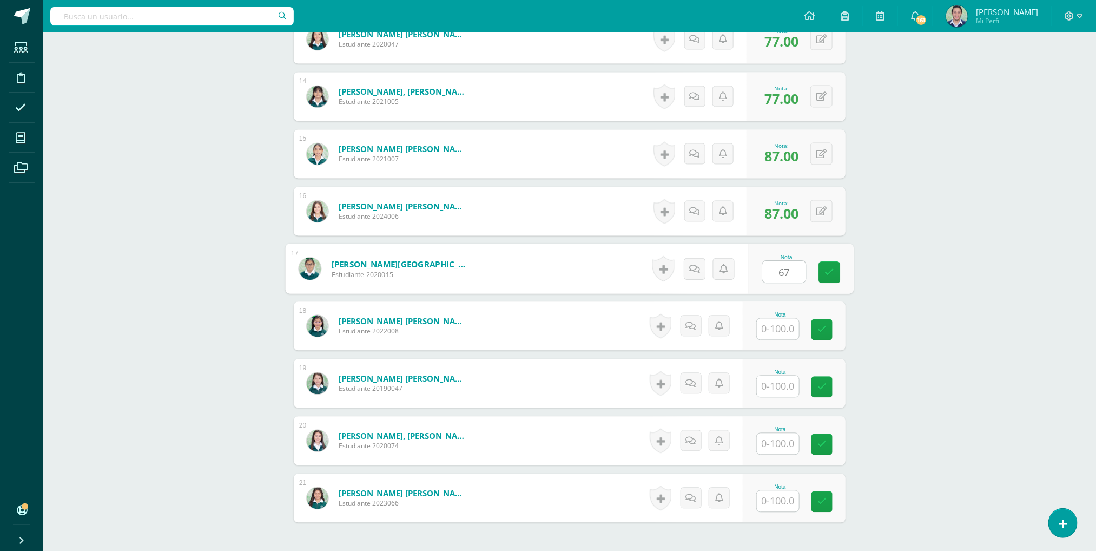
type input "67"
type input "77"
type input "87"
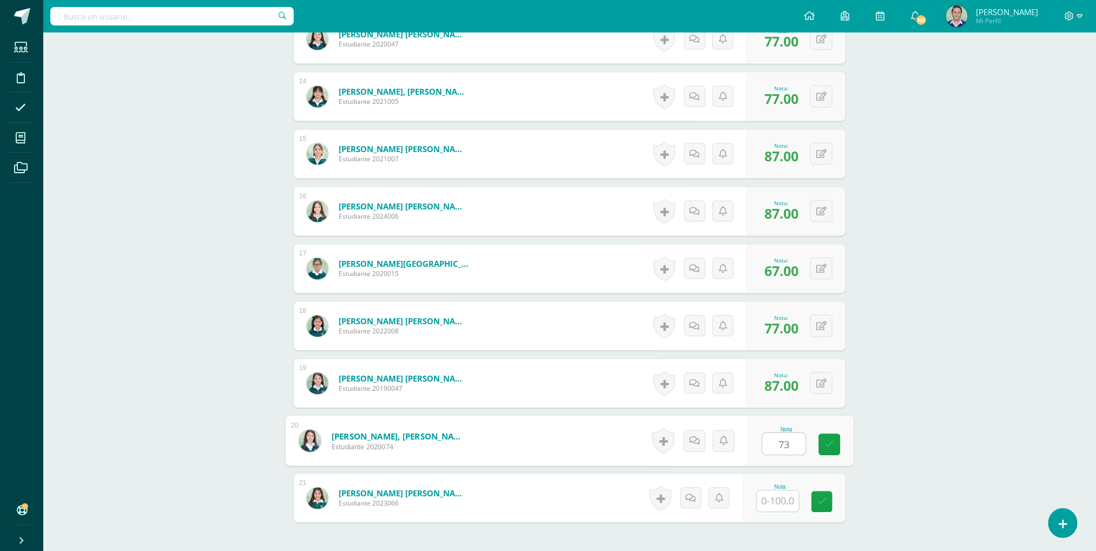
type input "73"
type input "83"
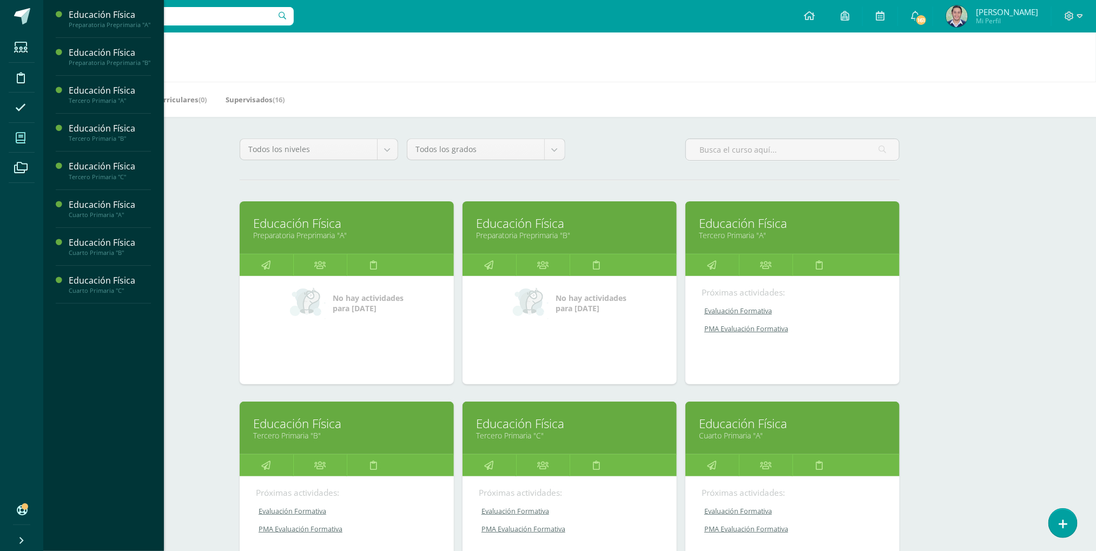
click at [528, 437] on link "Tercero Primaria "C"" at bounding box center [569, 435] width 187 height 10
